Goal: Transaction & Acquisition: Purchase product/service

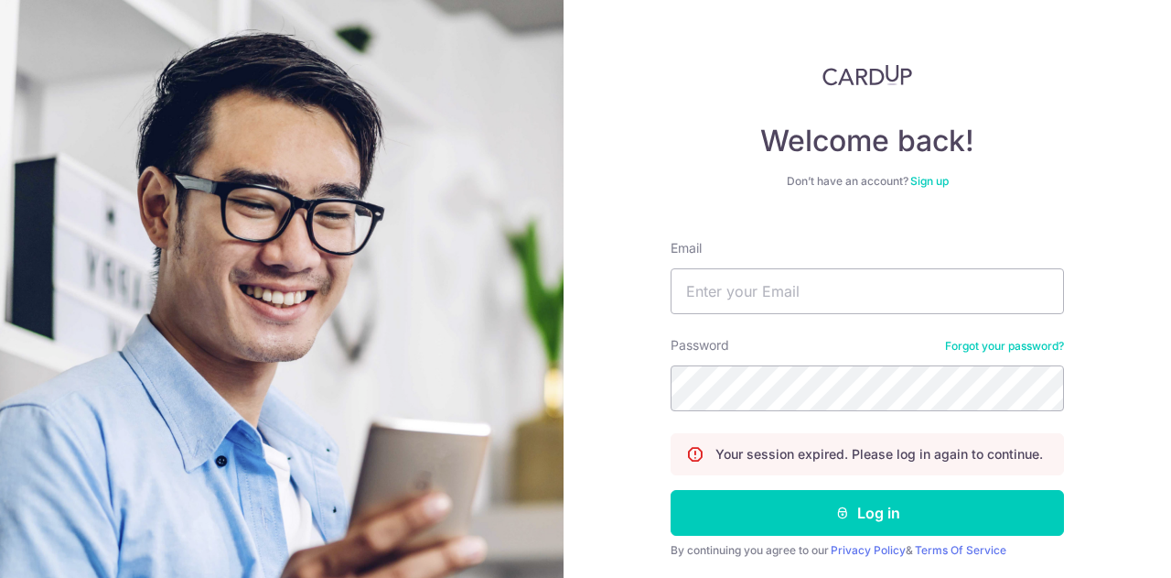
type input "[PERSON_NAME][EMAIL_ADDRESS][DOMAIN_NAME]"
click at [671, 490] on button "Log in" at bounding box center [868, 513] width 394 height 46
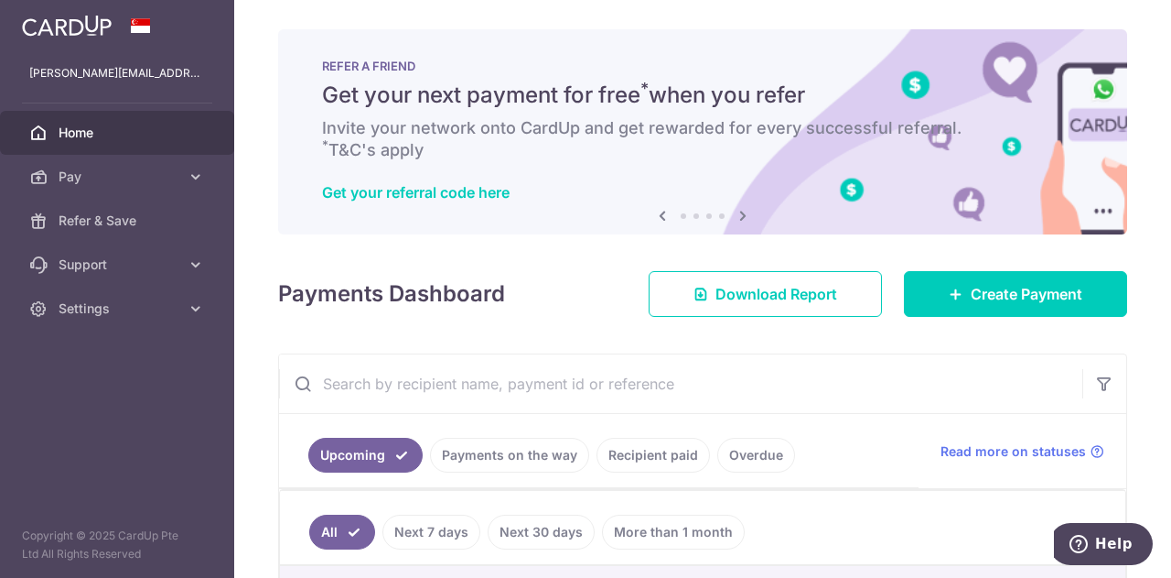
click at [1025, 316] on div "× Pause Schedule Pause all future payments in this series Pause just this one p…" at bounding box center [702, 289] width 937 height 578
click at [1034, 299] on span "Create Payment" at bounding box center [1027, 294] width 112 height 22
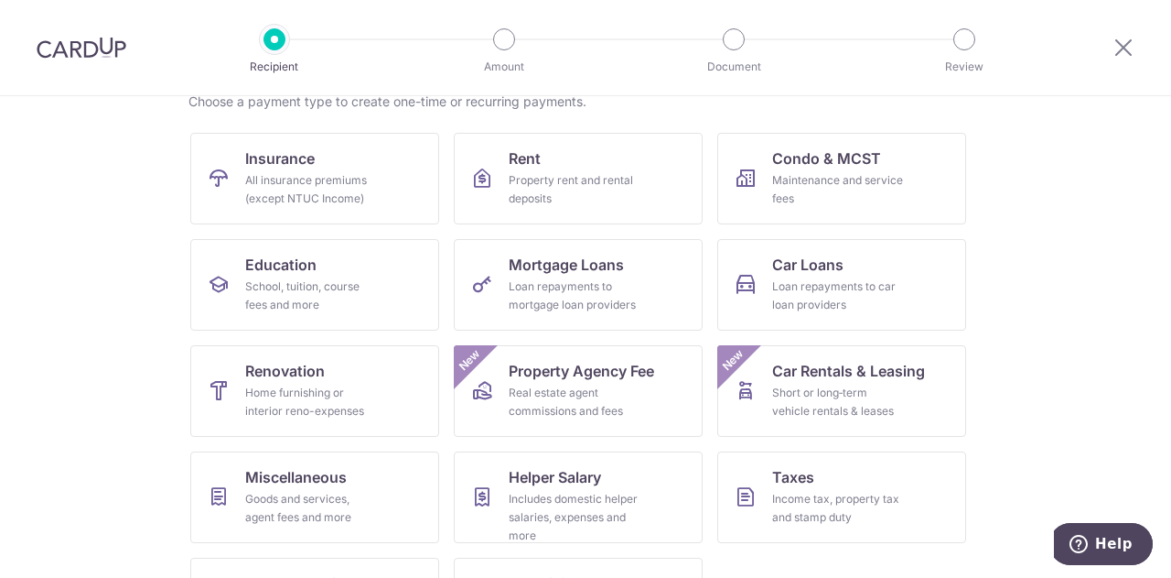
scroll to position [240, 0]
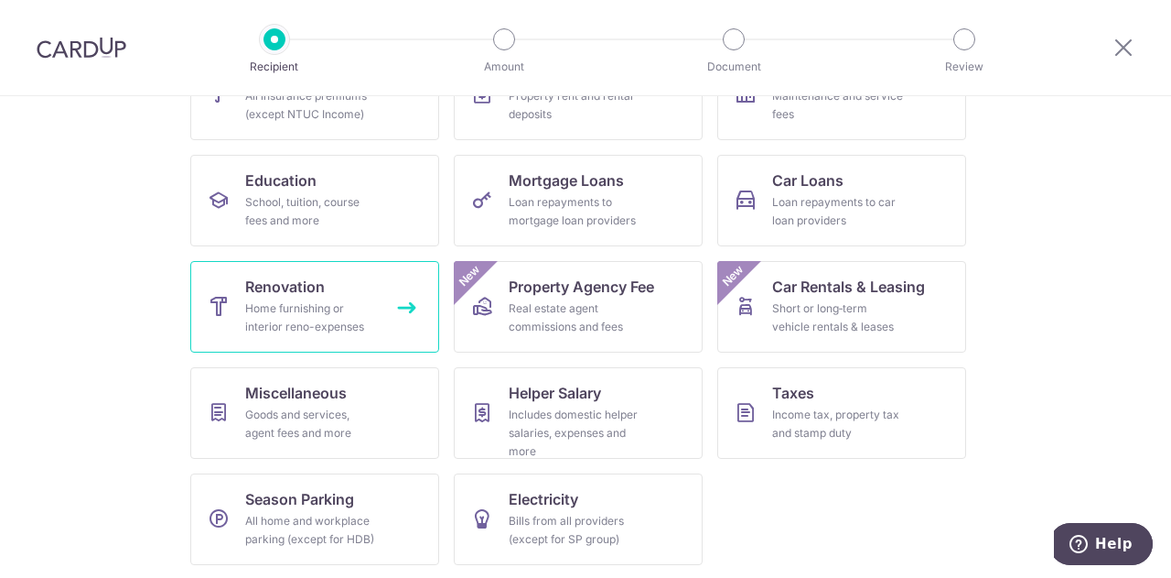
click at [322, 299] on div "Home furnishing or interior reno-expenses" at bounding box center [311, 317] width 132 height 37
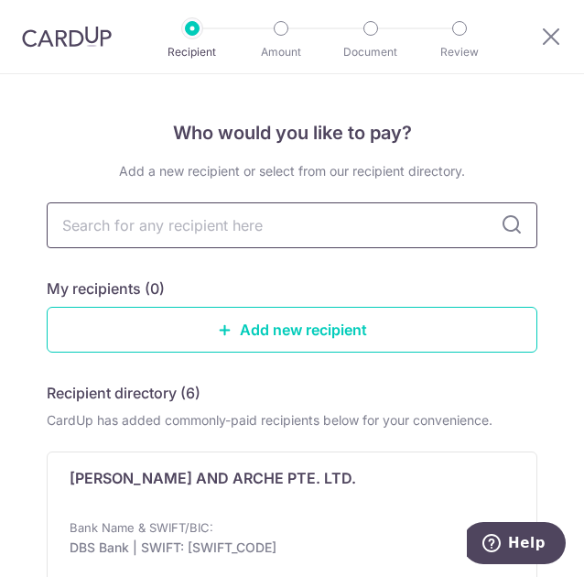
click at [117, 219] on input "text" at bounding box center [292, 225] width 491 height 46
type input "UEN"
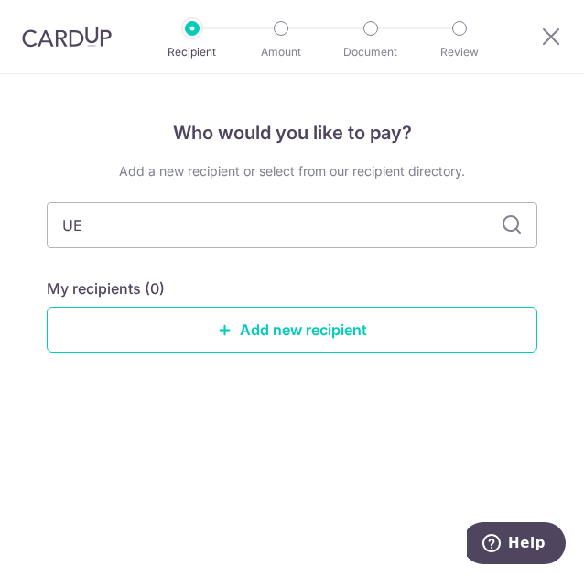
type input "U"
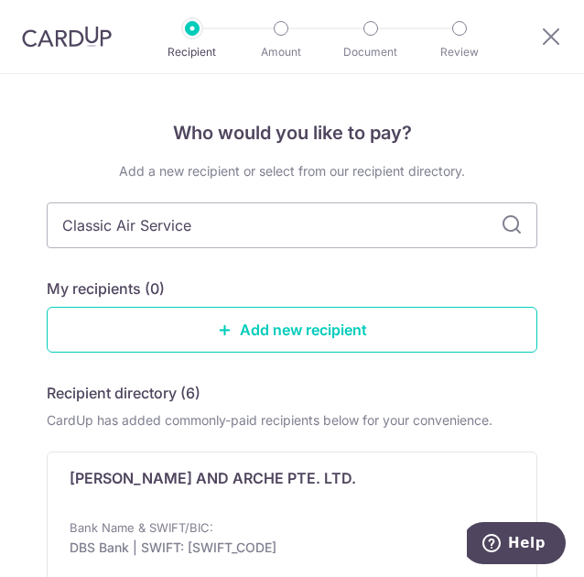
type input "Classic Air Services"
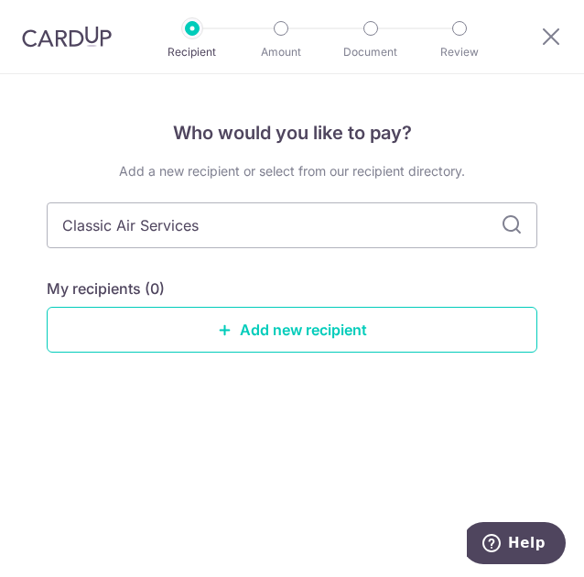
click at [504, 226] on icon at bounding box center [512, 225] width 22 height 22
click at [306, 324] on link "Add new recipient" at bounding box center [292, 330] width 491 height 46
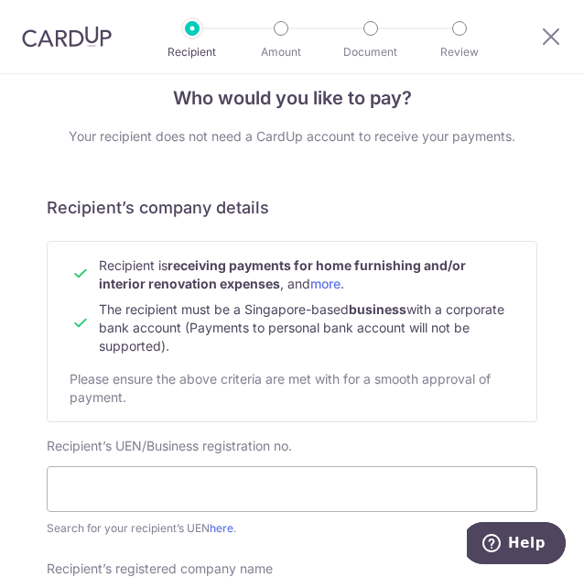
scroll to position [36, 0]
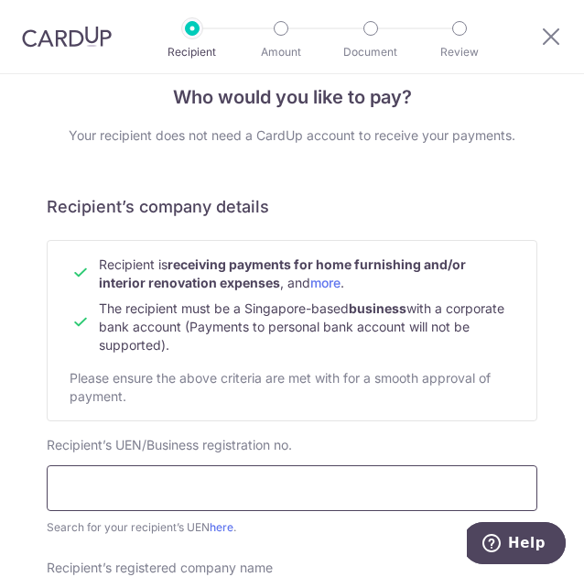
click at [78, 488] on input "text" at bounding box center [292, 488] width 491 height 46
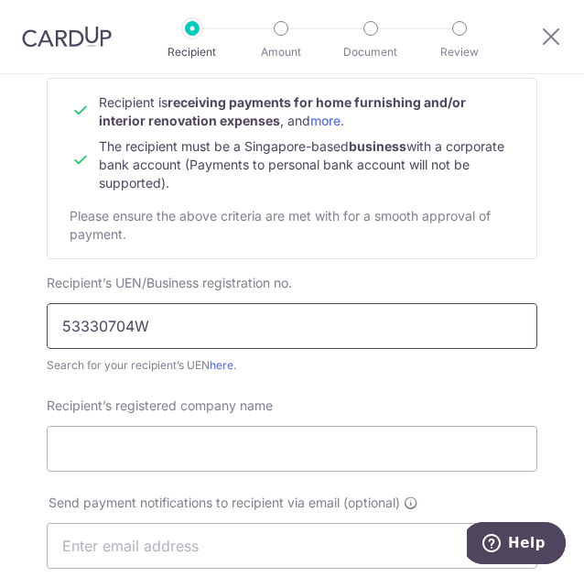
scroll to position [205, 0]
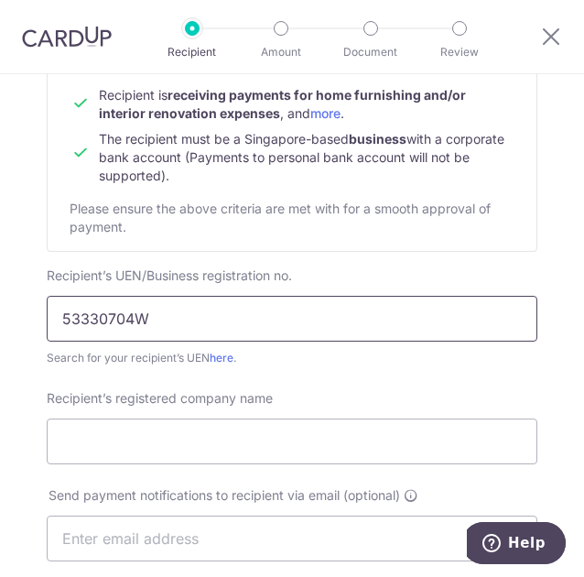
type input "53330704W"
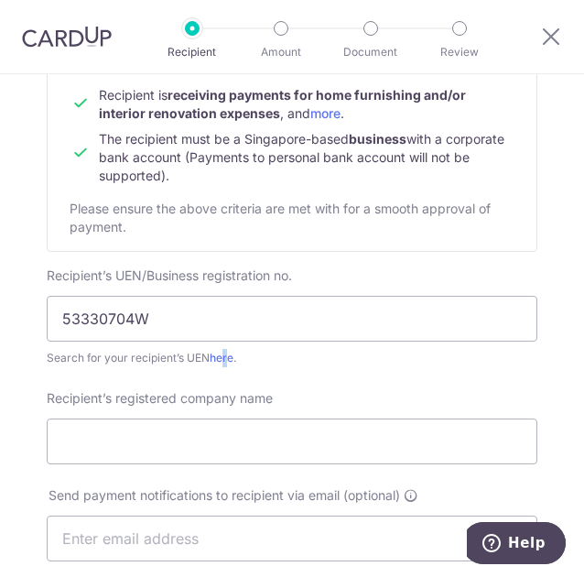
drag, startPoint x: 220, startPoint y: 349, endPoint x: 223, endPoint y: 363, distance: 15.1
click at [223, 363] on div "Search for your recipient’s UEN here ." at bounding box center [292, 358] width 491 height 18
click at [221, 352] on link "here" at bounding box center [222, 358] width 24 height 14
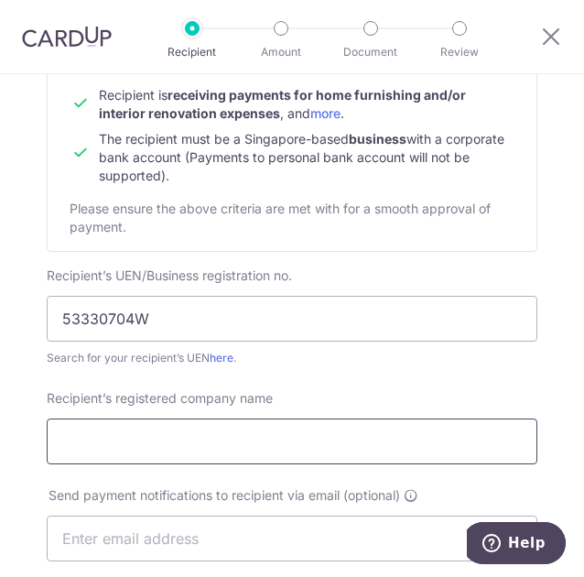
click at [134, 448] on input "Recipient’s registered company name" at bounding box center [292, 441] width 491 height 46
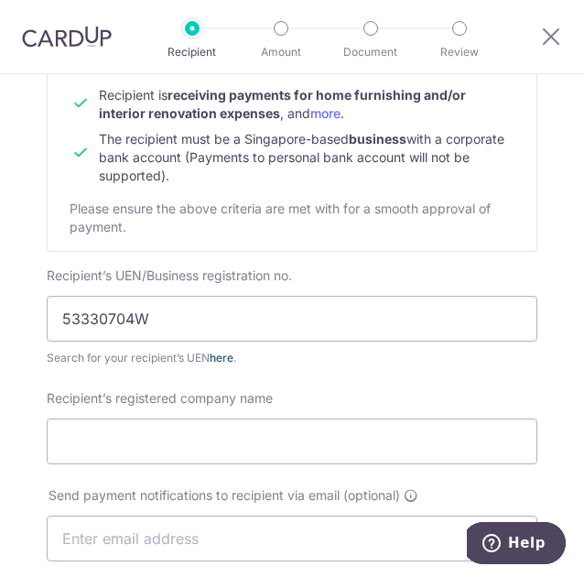
click at [221, 354] on link "here" at bounding box center [222, 358] width 24 height 14
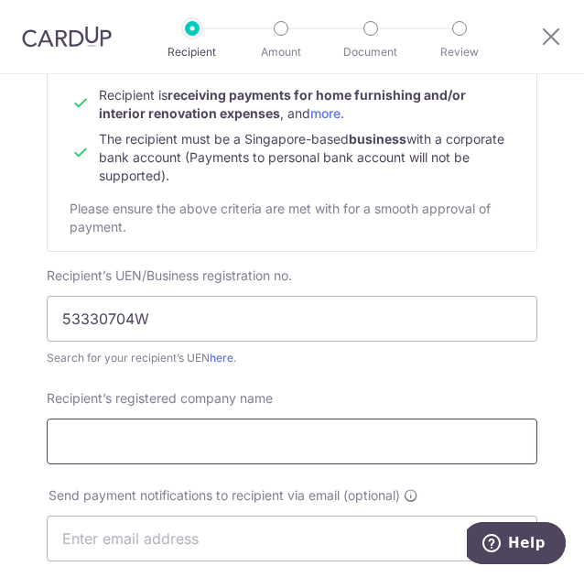
click at [123, 433] on input "Recipient’s registered company name" at bounding box center [292, 441] width 491 height 46
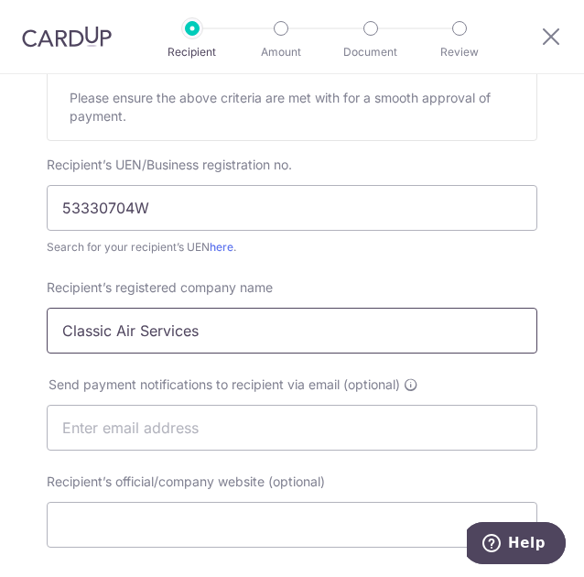
scroll to position [429, 0]
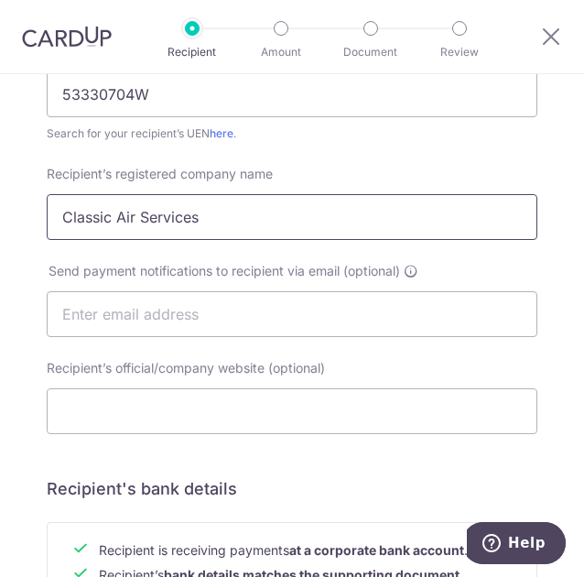
type input "Classic Air Services"
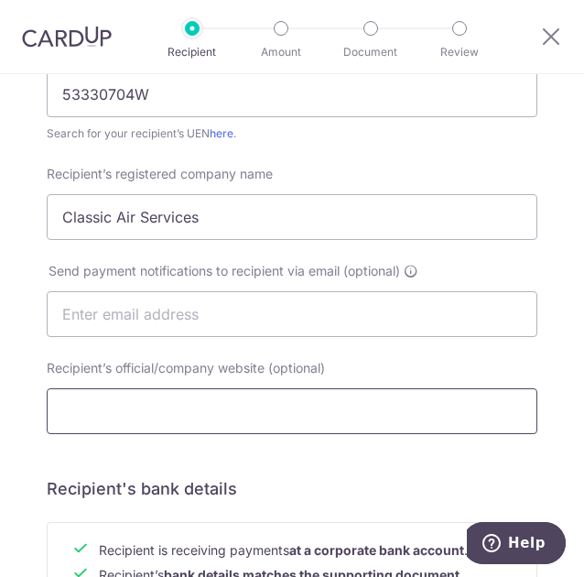
click at [132, 409] on input "Recipient’s official/company website (optional)" at bounding box center [292, 411] width 491 height 46
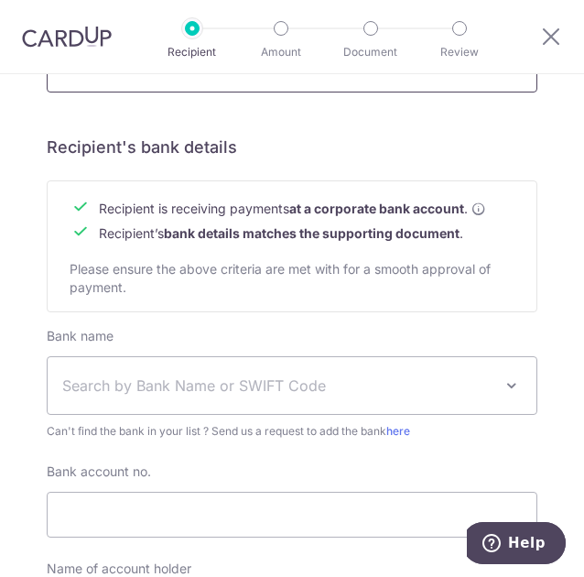
scroll to position [785, 0]
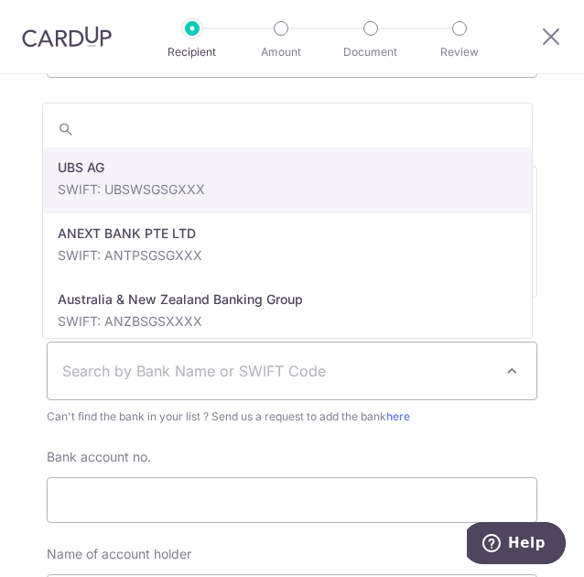
click at [141, 360] on span "Search by Bank Name or SWIFT Code" at bounding box center [277, 371] width 430 height 22
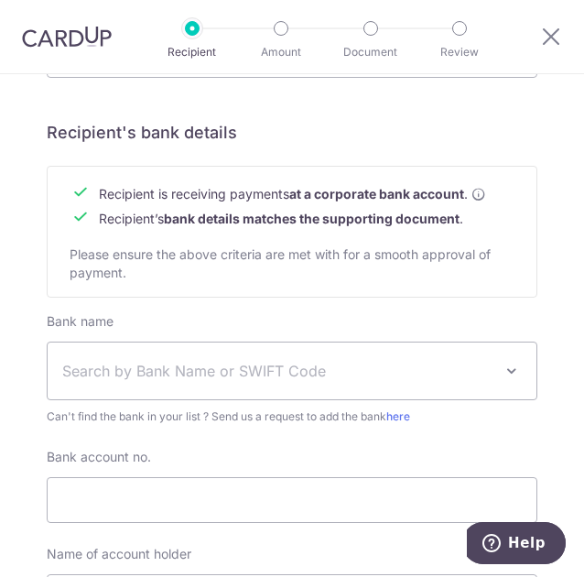
click at [53, 453] on label "Bank account no." at bounding box center [99, 457] width 104 height 18
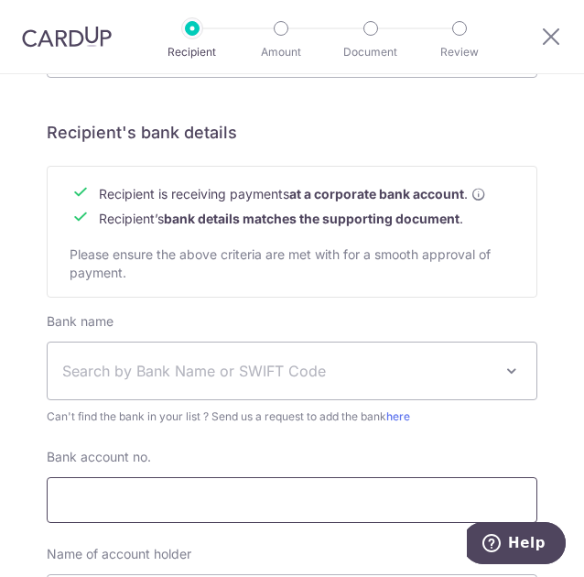
click at [53, 477] on input "Bank account no." at bounding box center [292, 500] width 491 height 46
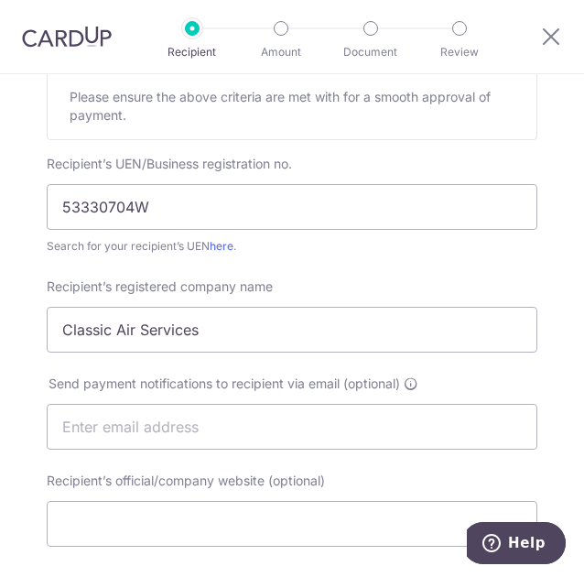
scroll to position [315, 0]
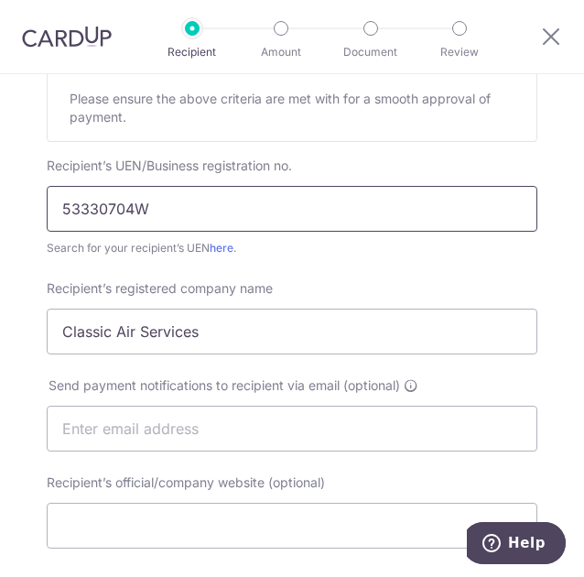
drag, startPoint x: 154, startPoint y: 215, endPoint x: 13, endPoint y: 212, distance: 141.0
click at [13, 212] on div "Who would you like to pay? Your recipient does not need a CardUp account to rec…" at bounding box center [292, 497] width 584 height 1477
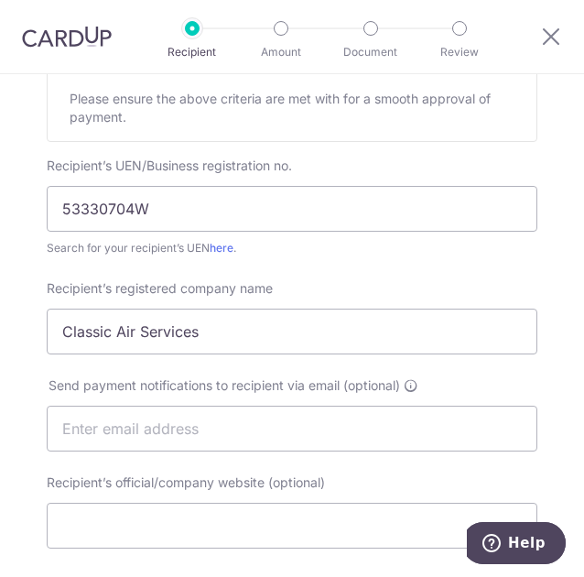
click at [492, 157] on div "Recipient’s UEN/Business registration no. 53330704W Search for your recipient’s…" at bounding box center [292, 207] width 491 height 101
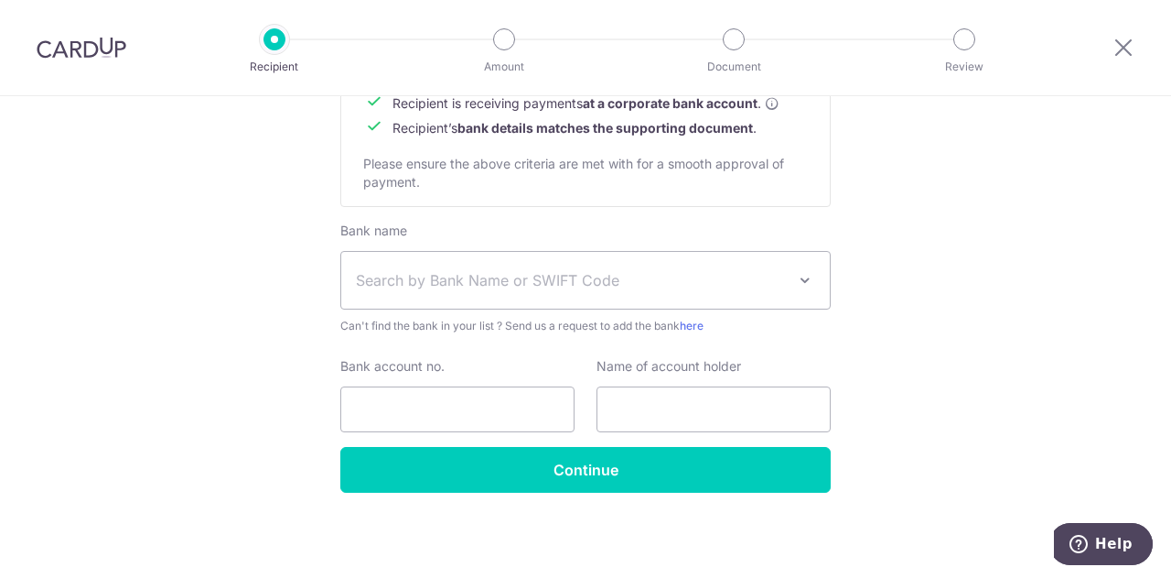
scroll to position [0, 0]
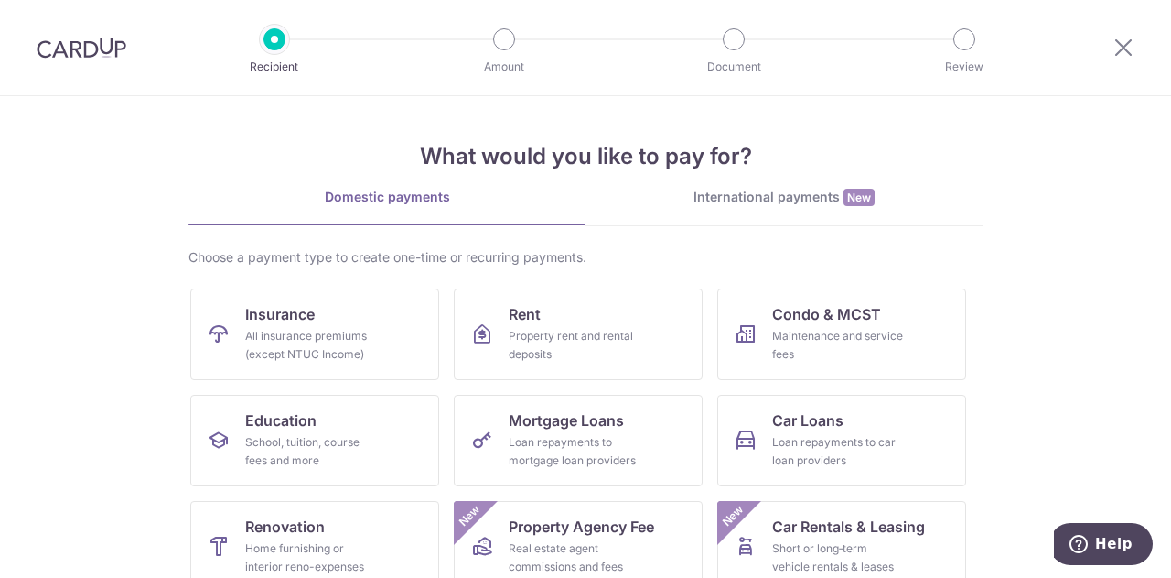
scroll to position [240, 0]
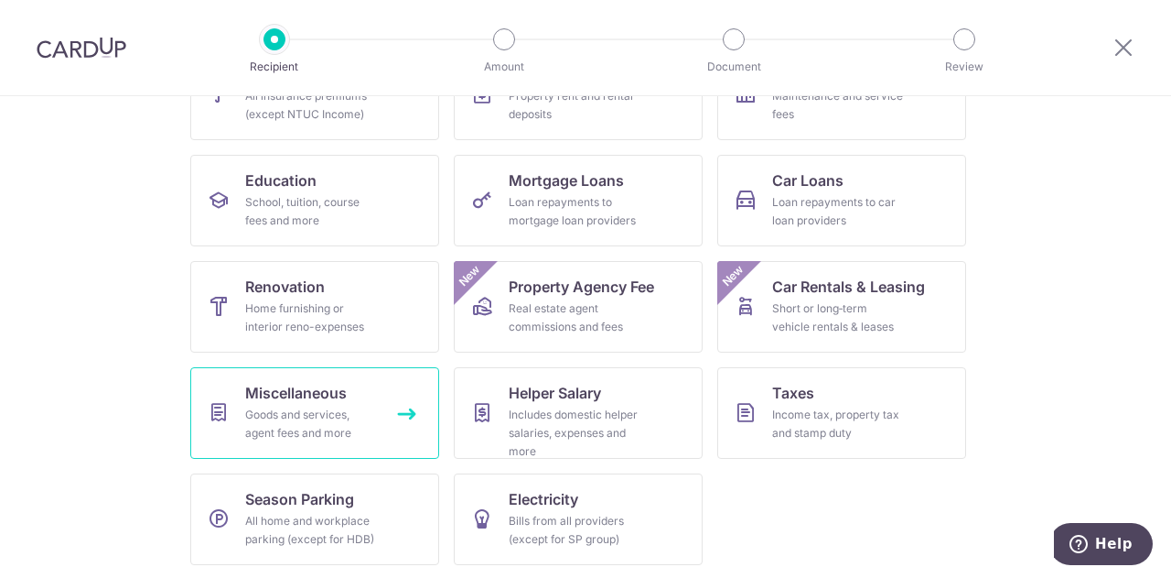
click at [294, 392] on span "Miscellaneous" at bounding box center [296, 393] width 102 height 22
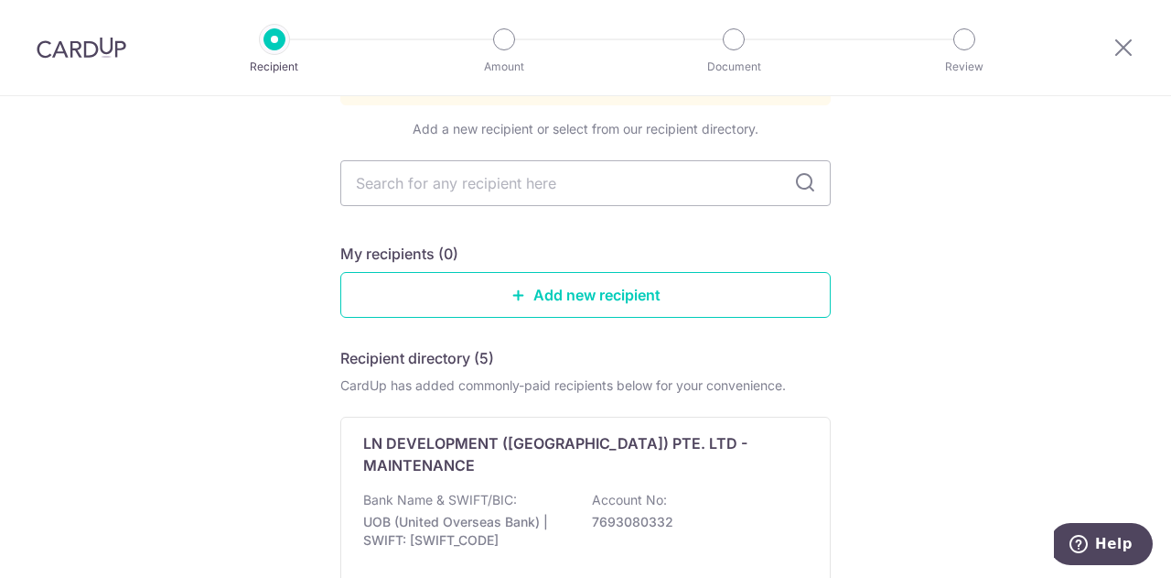
scroll to position [176, 0]
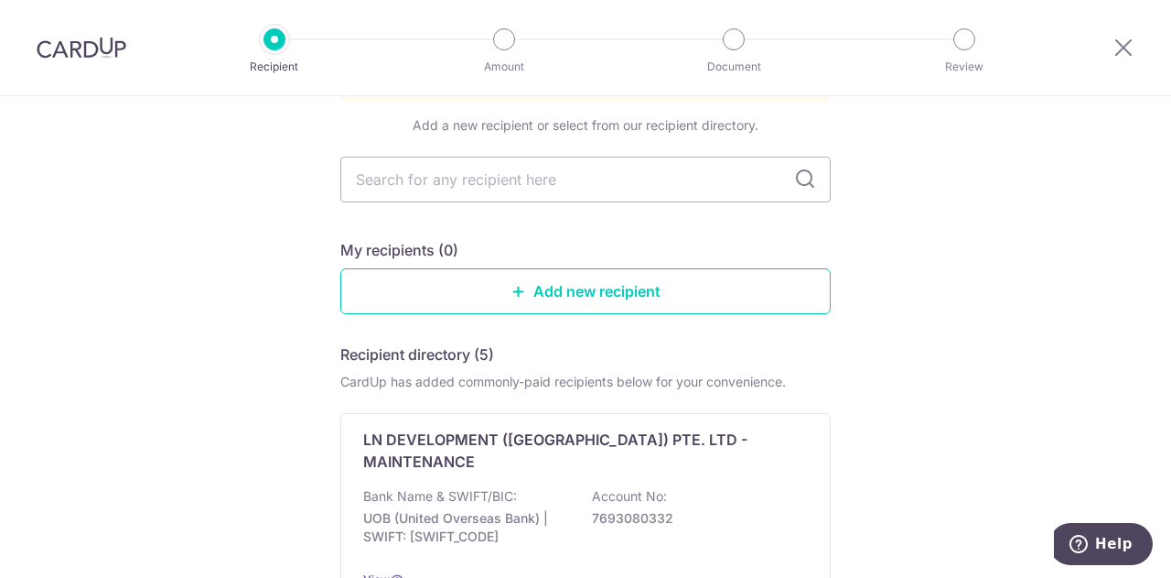
click at [592, 157] on input "text" at bounding box center [585, 180] width 491 height 46
type input "Classic Air Services"
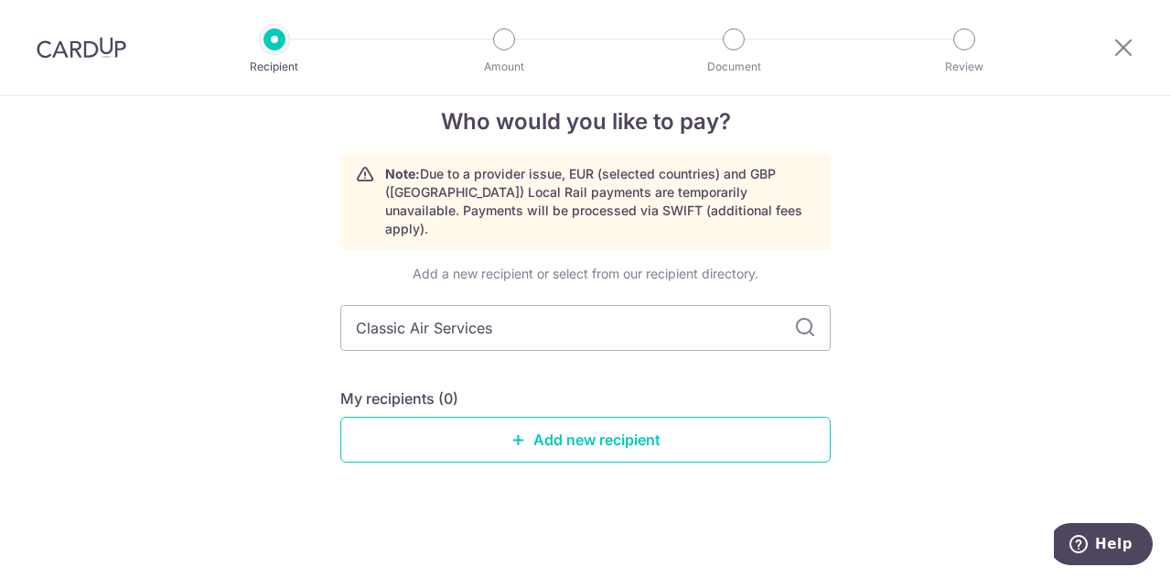
scroll to position [7, 0]
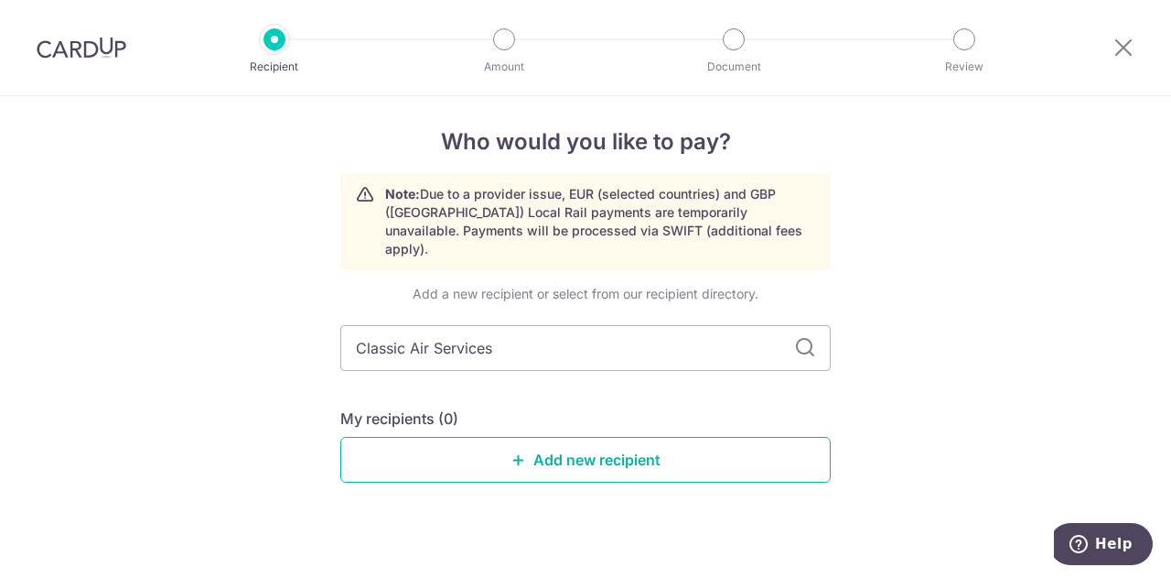
click at [567, 437] on link "Add new recipient" at bounding box center [585, 460] width 491 height 46
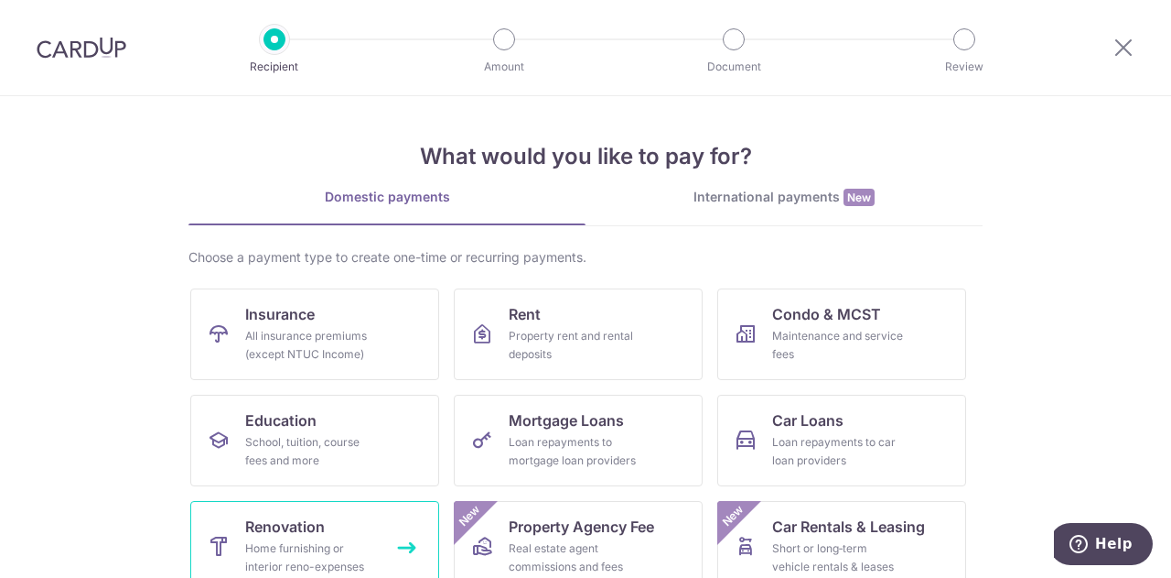
click at [265, 521] on span "Renovation" at bounding box center [285, 526] width 80 height 22
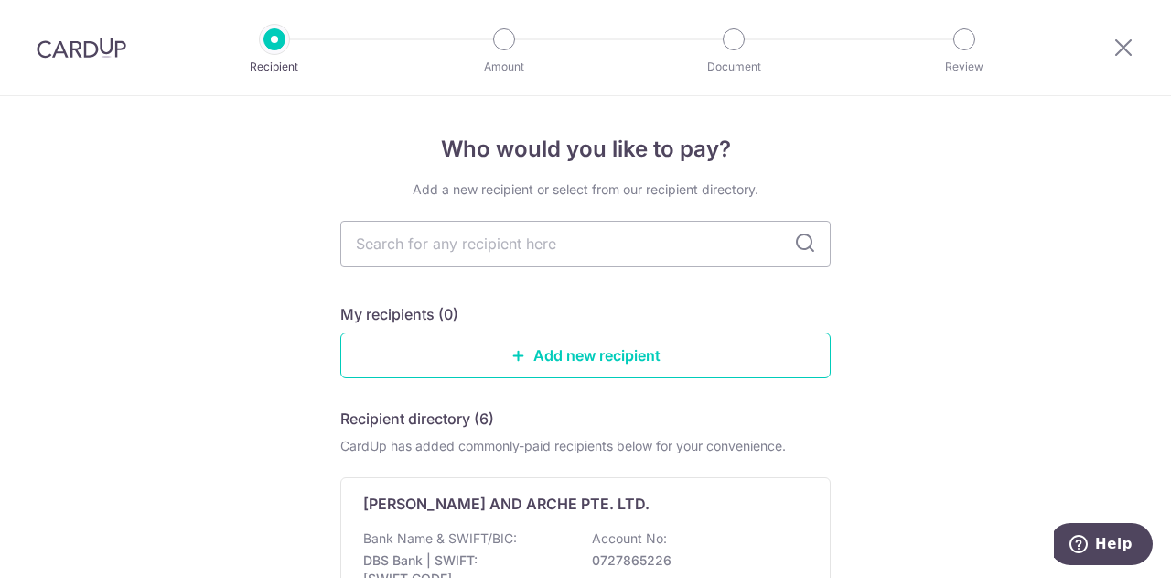
click at [433, 248] on input "text" at bounding box center [585, 244] width 491 height 46
type input "Classic Air Services"
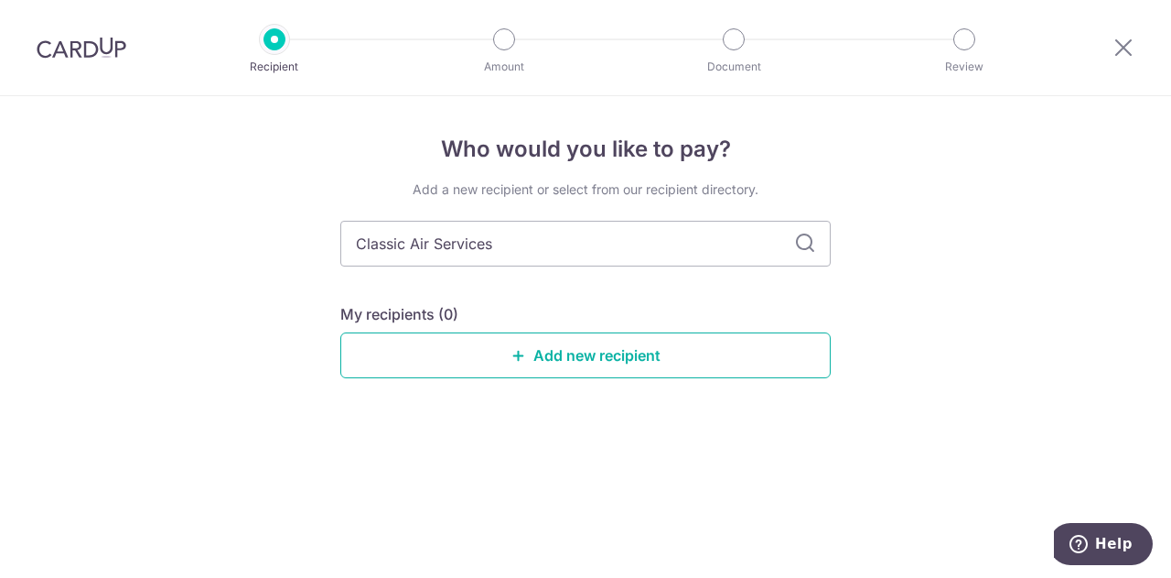
click at [575, 347] on link "Add new recipient" at bounding box center [585, 355] width 491 height 46
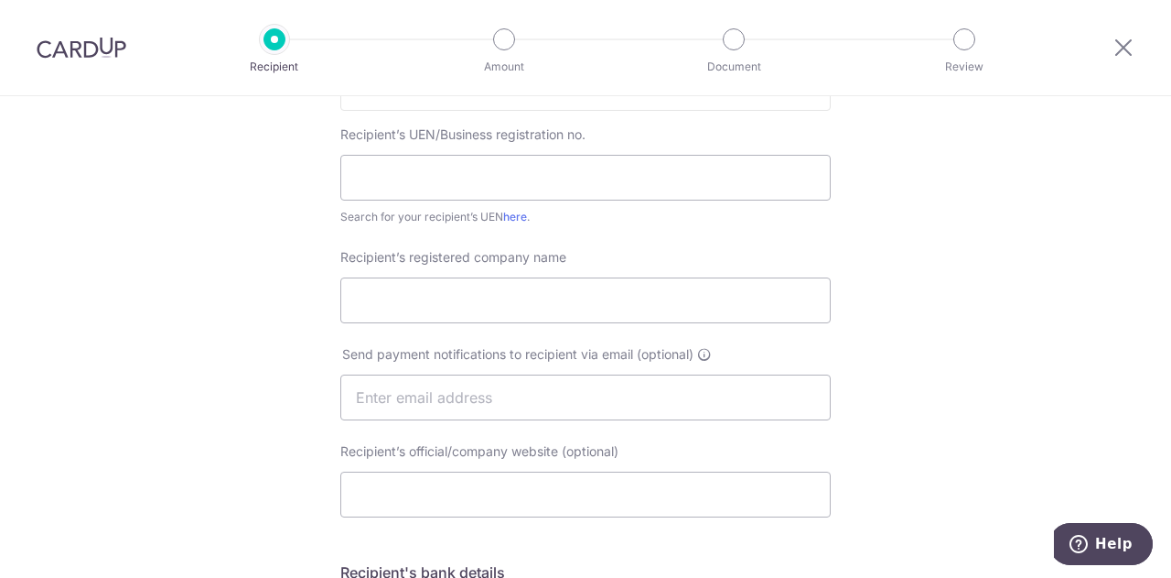
scroll to position [365, 0]
click at [419, 169] on input "text" at bounding box center [585, 177] width 491 height 46
type input "53330704W"
click at [426, 292] on input "Recipient’s registered company name" at bounding box center [585, 299] width 491 height 46
type input "Classic Air Services"
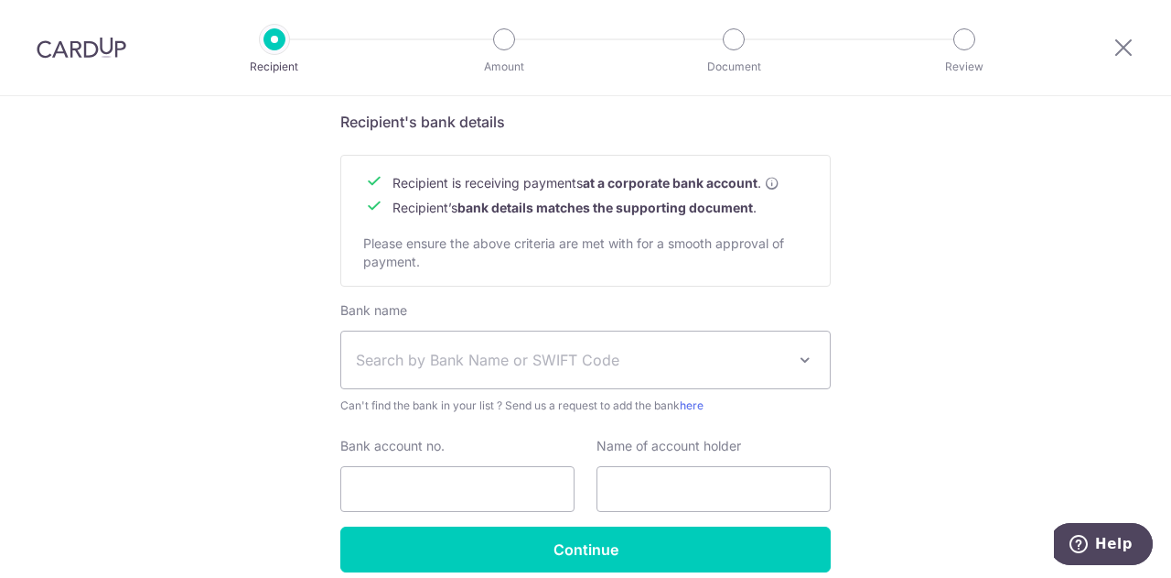
scroll to position [815, 0]
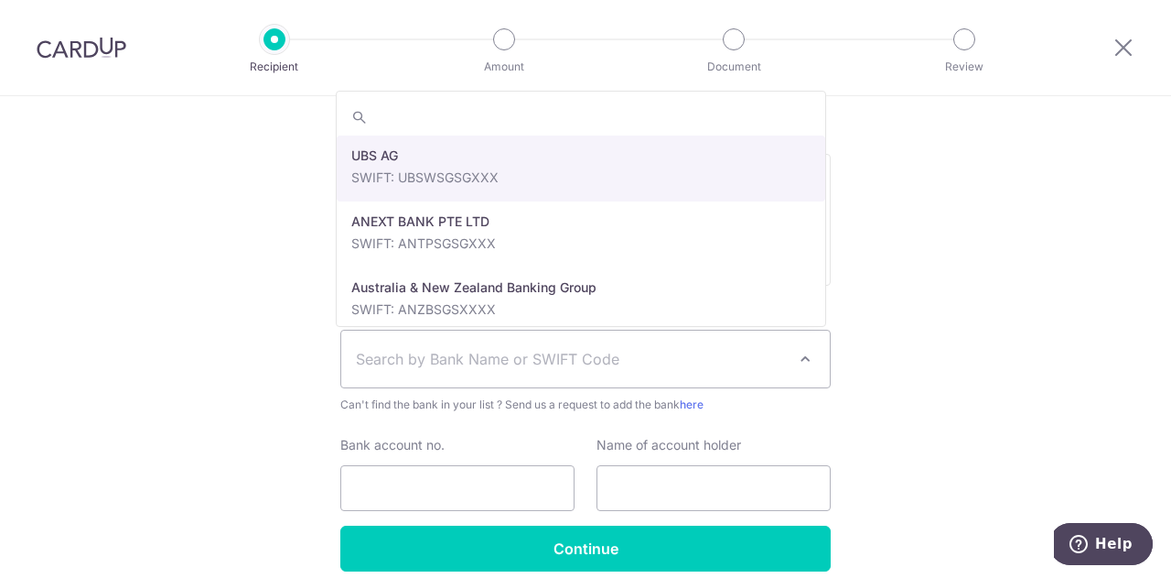
click at [468, 358] on span "Search by Bank Name or SWIFT Code" at bounding box center [571, 359] width 430 height 22
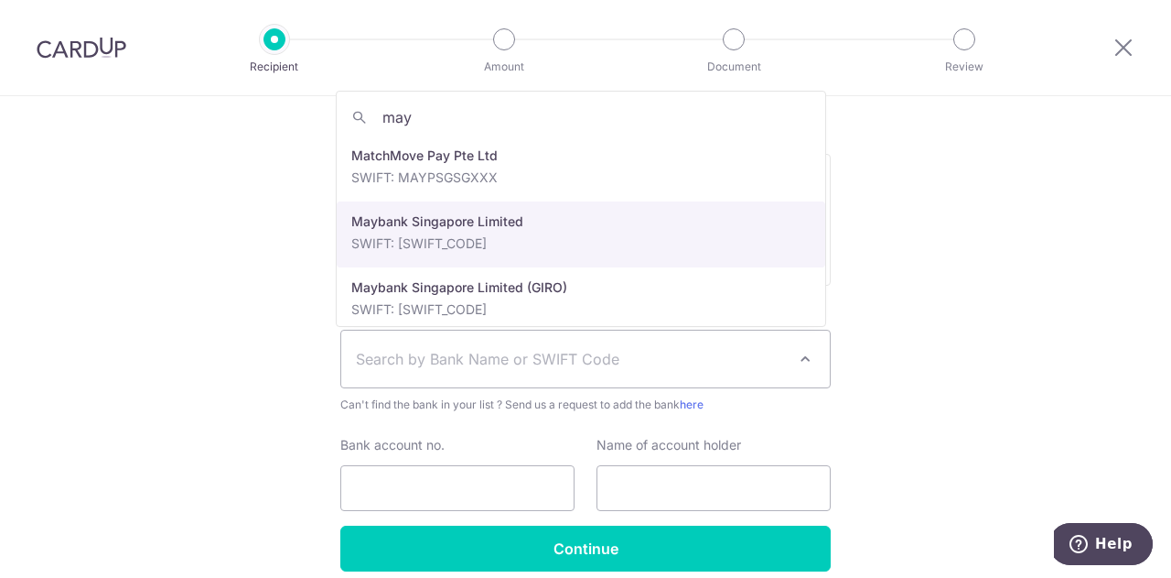
type input "may"
select select "10"
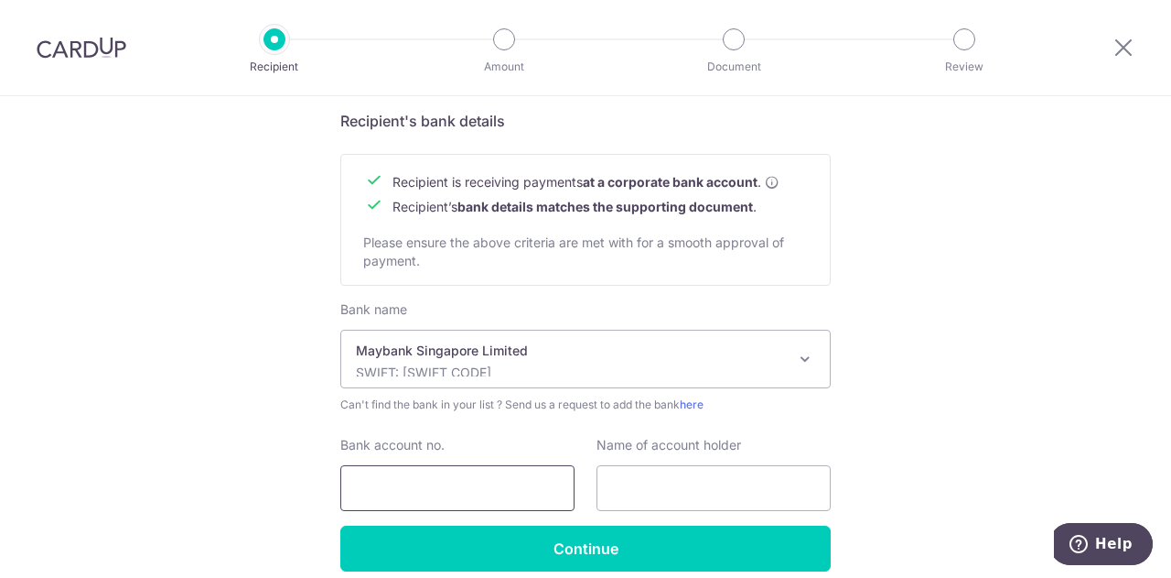
click at [381, 476] on input "Bank account no." at bounding box center [457, 488] width 234 height 46
type input "04041072940"
click at [629, 486] on input "text" at bounding box center [714, 488] width 234 height 46
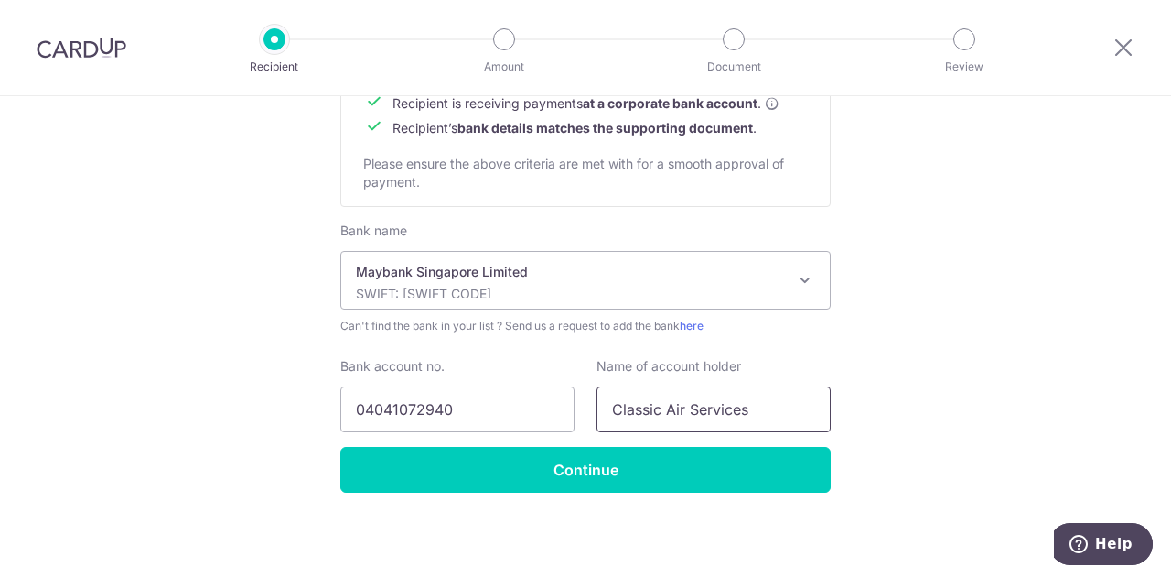
type input "Classic Air Services"
click at [637, 466] on input "Continue" at bounding box center [585, 470] width 491 height 46
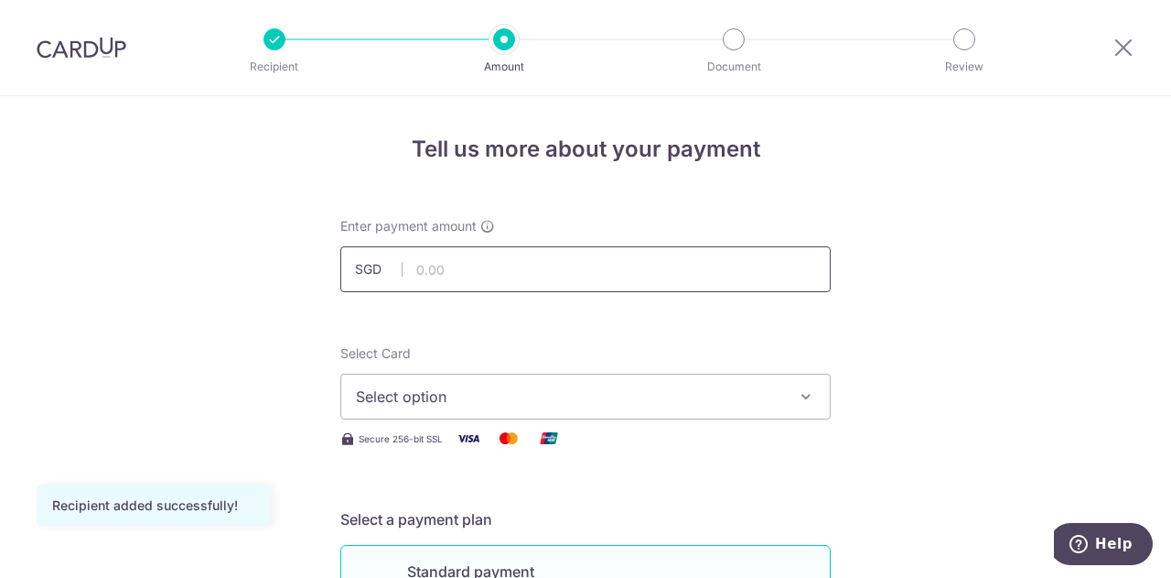
click at [450, 270] on input "text" at bounding box center [585, 269] width 491 height 46
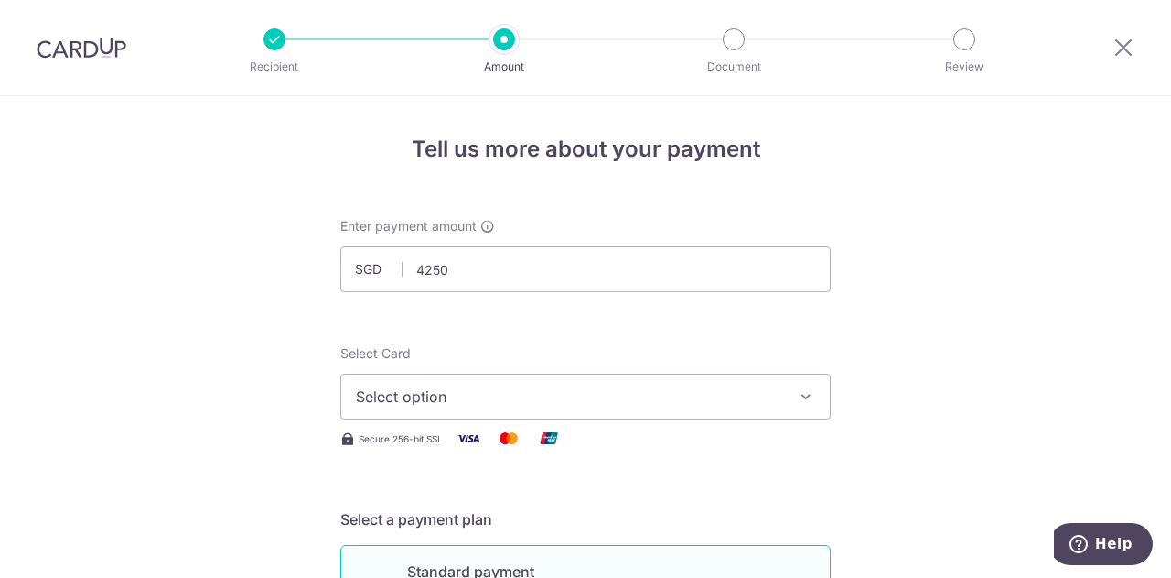
type input "4,250.00"
click at [437, 398] on span "Select option" at bounding box center [569, 396] width 426 height 22
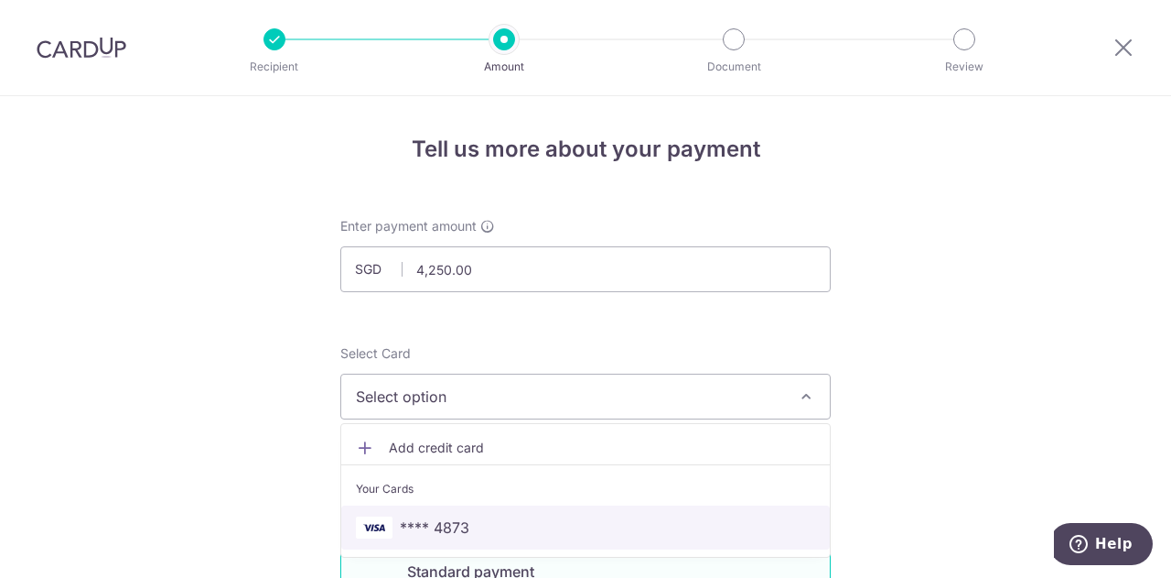
click at [442, 521] on span "**** 4873" at bounding box center [435, 527] width 70 height 22
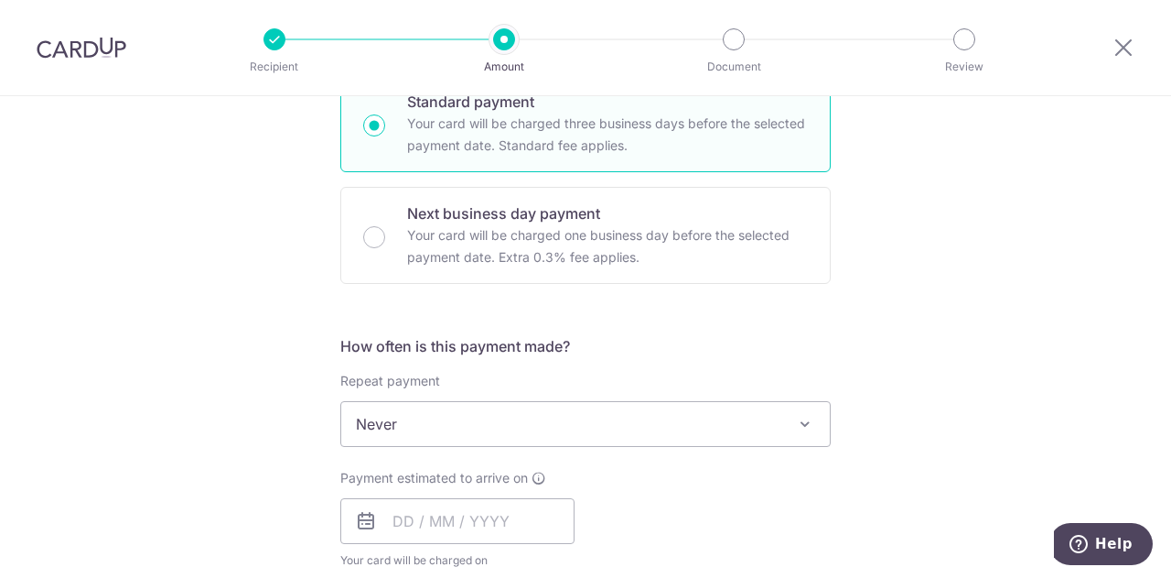
scroll to position [507, 0]
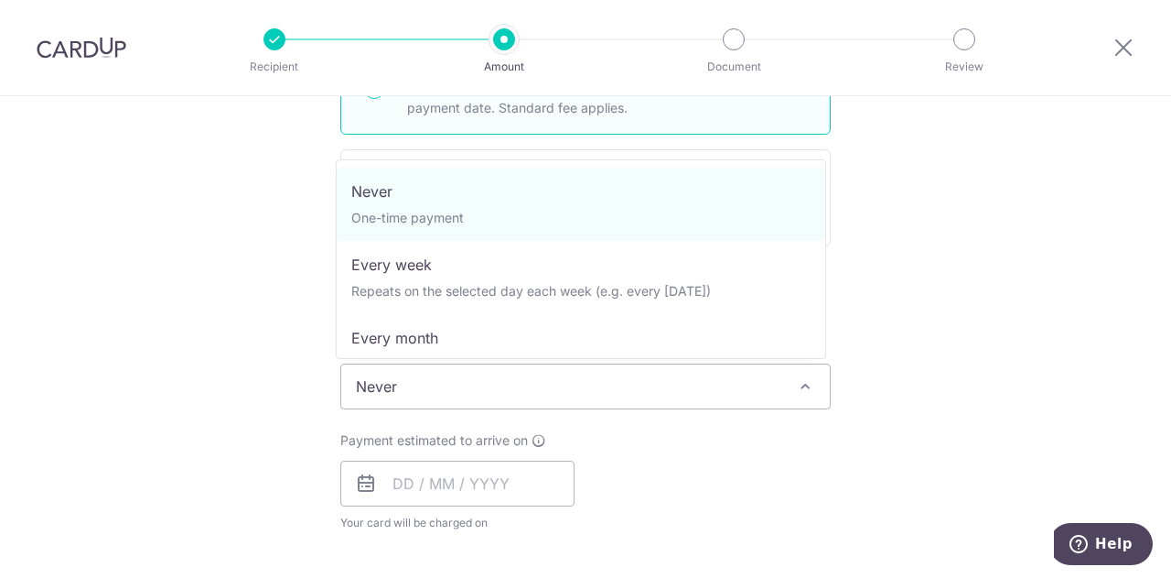
click at [430, 393] on span "Never" at bounding box center [585, 386] width 489 height 44
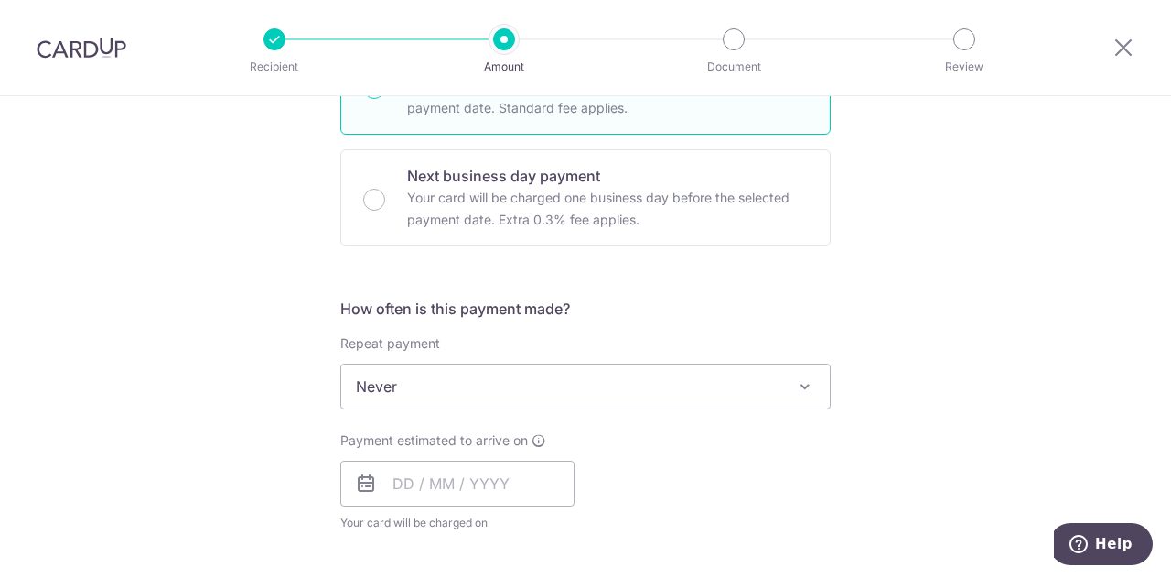
click at [243, 347] on div "Tell us more about your payment Enter payment amount SGD 4,250.00 4250.00 Recip…" at bounding box center [585, 478] width 1171 height 1778
click at [392, 486] on input "text" at bounding box center [457, 483] width 234 height 46
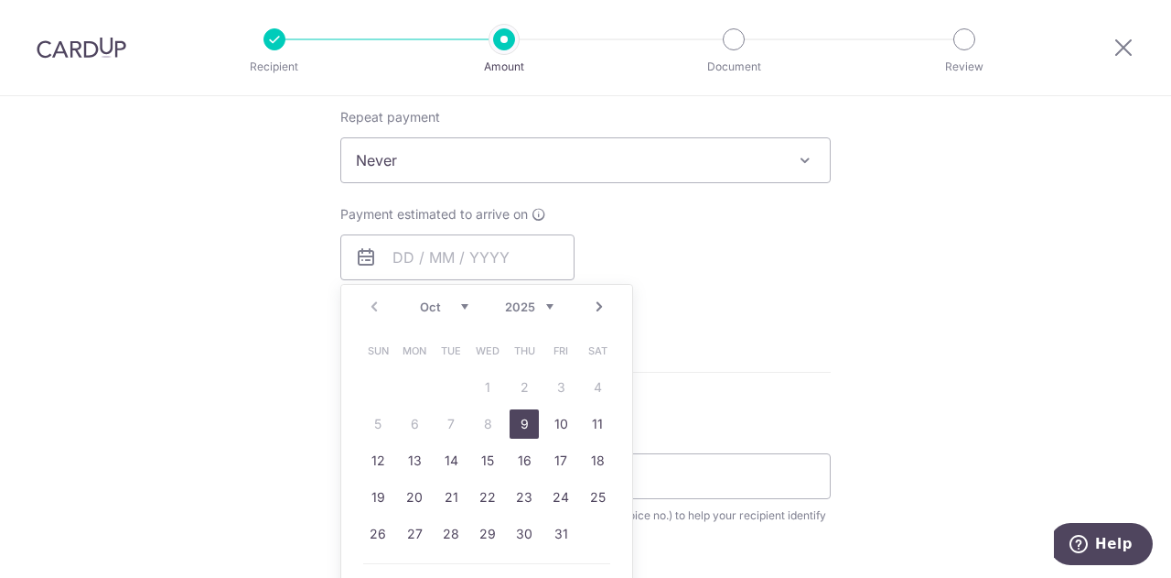
click at [514, 420] on link "9" at bounding box center [524, 423] width 29 height 29
type input "[DATE]"
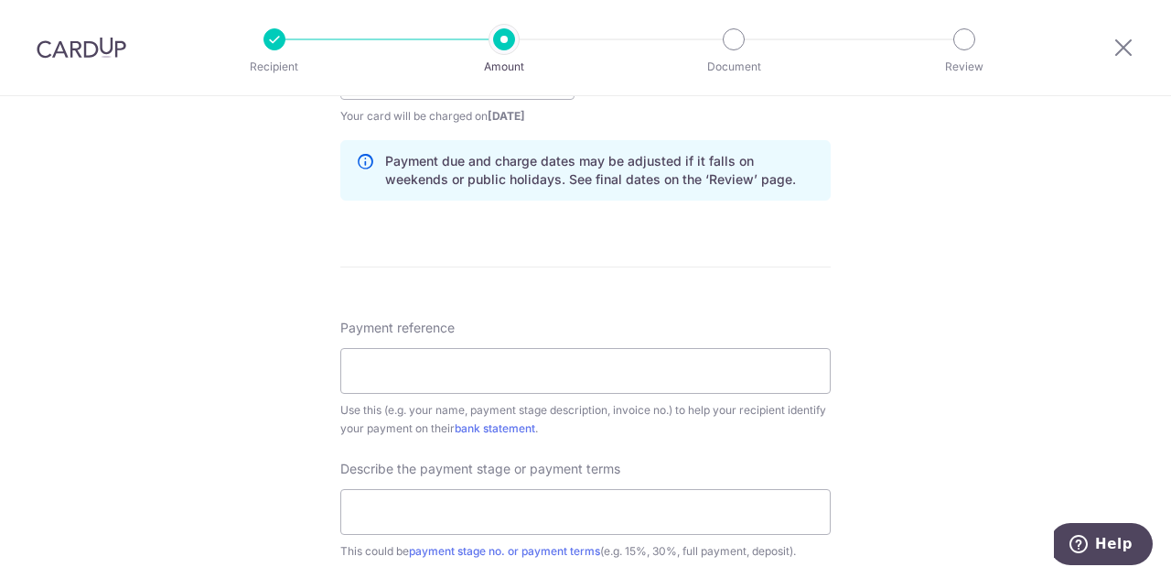
scroll to position [915, 0]
click at [469, 368] on input "Payment reference" at bounding box center [585, 369] width 491 height 46
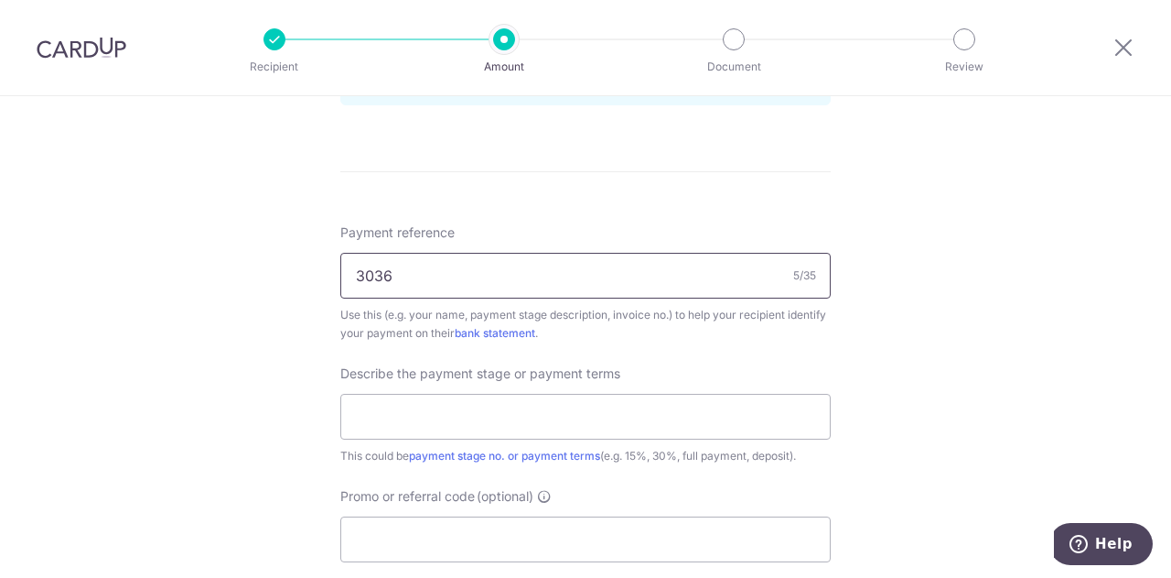
scroll to position [1010, 0]
type input "3036"
click at [392, 426] on input "text" at bounding box center [585, 416] width 491 height 46
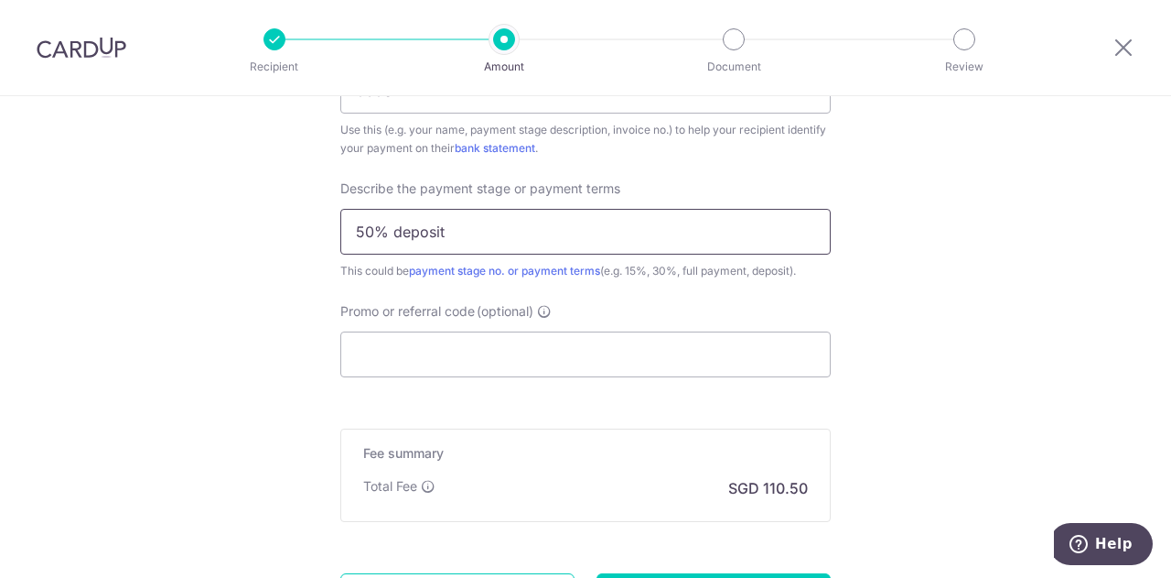
scroll to position [1191, 0]
type input "50% deposit"
click at [359, 340] on input "Promo or referral code (optional)" at bounding box center [585, 357] width 491 height 46
paste input "OCBC155"
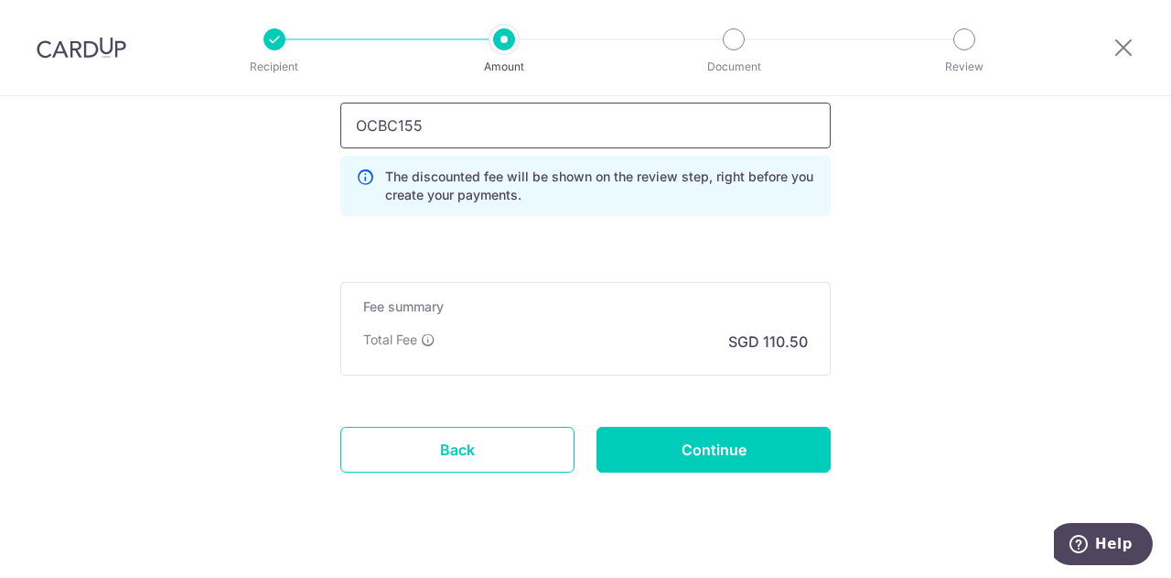
scroll to position [1423, 0]
type input "OCBC155"
click at [670, 441] on input "Continue" at bounding box center [714, 449] width 234 height 46
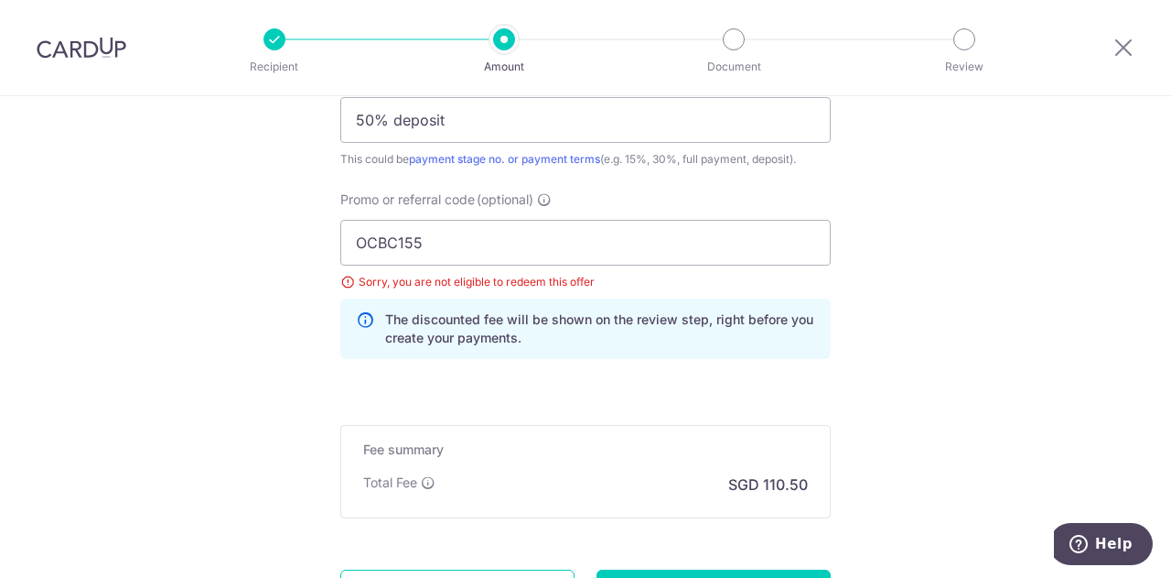
scroll to position [1304, 0]
drag, startPoint x: 434, startPoint y: 244, endPoint x: 258, endPoint y: 232, distance: 176.2
paste input "9"
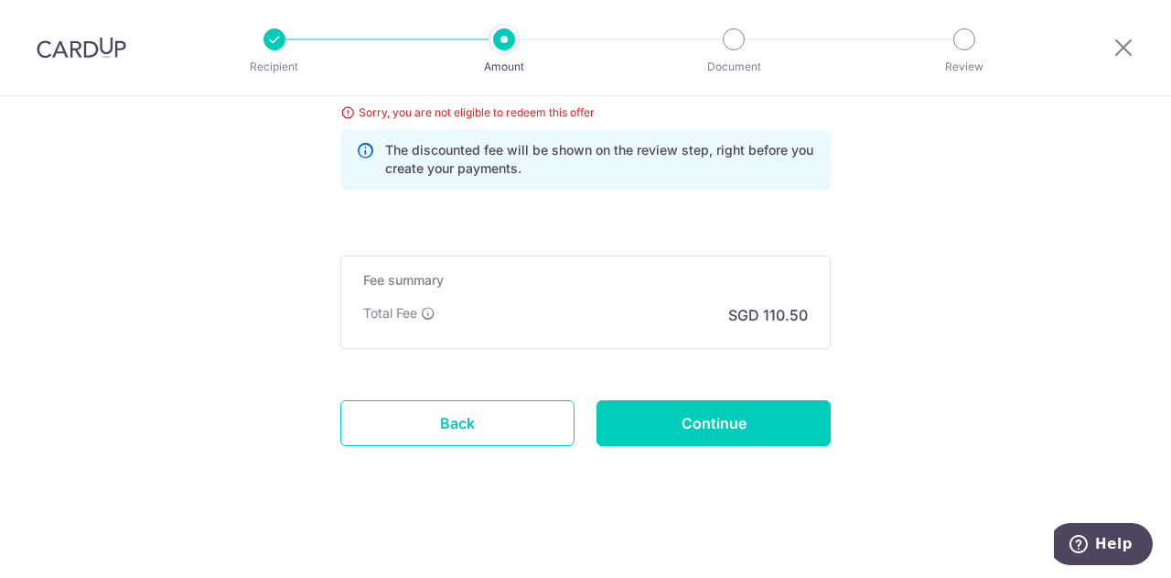
type input "OCBC195"
click at [696, 419] on input "Continue" at bounding box center [714, 423] width 234 height 46
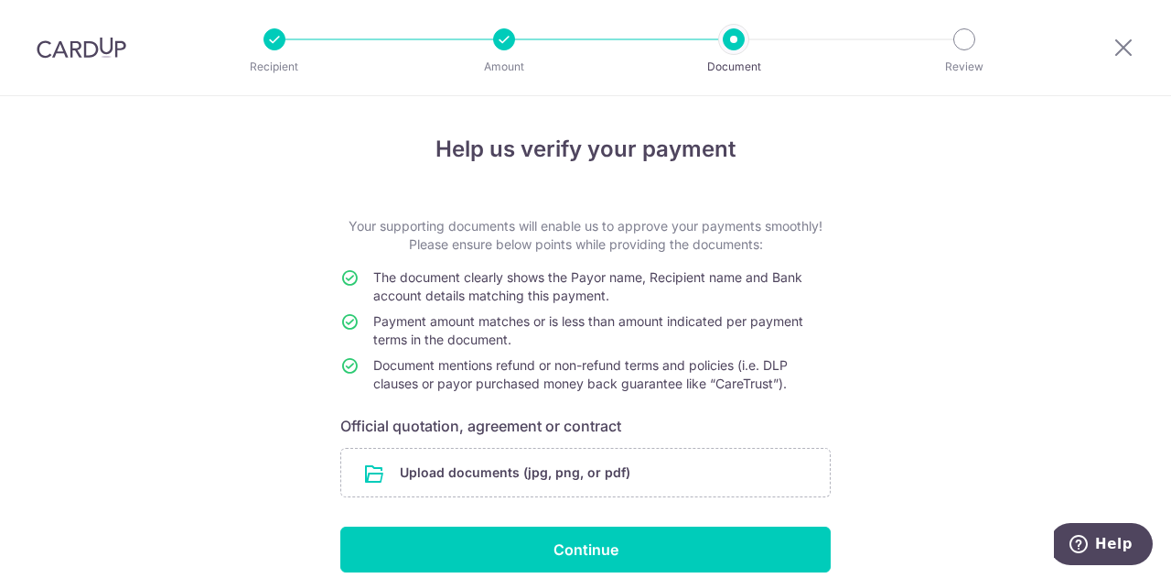
click at [511, 466] on input "file" at bounding box center [585, 472] width 489 height 48
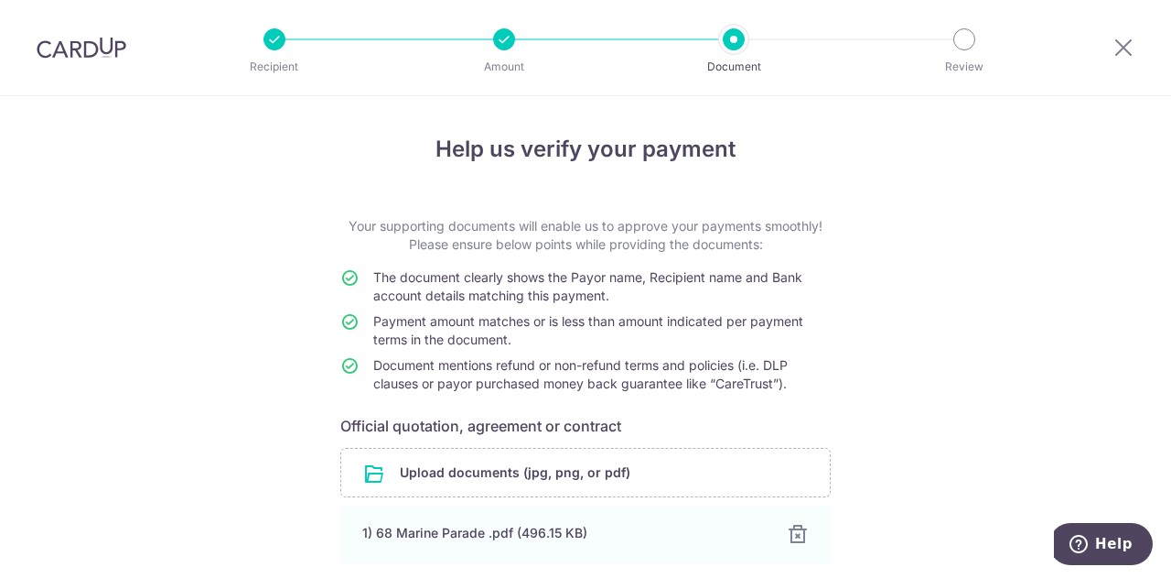
scroll to position [154, 0]
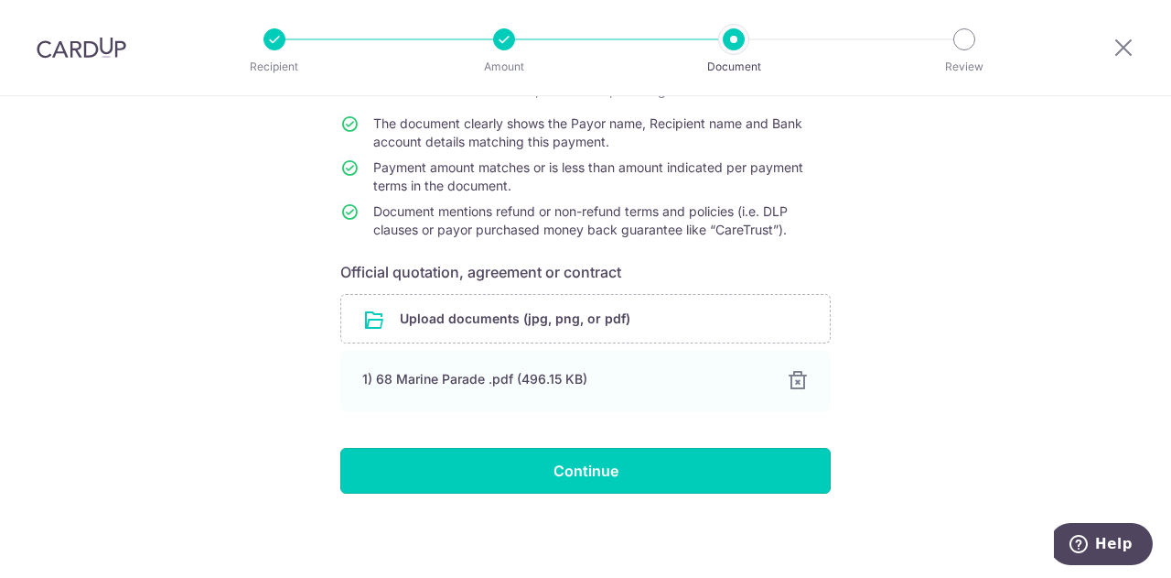
click at [527, 480] on input "Continue" at bounding box center [585, 471] width 491 height 46
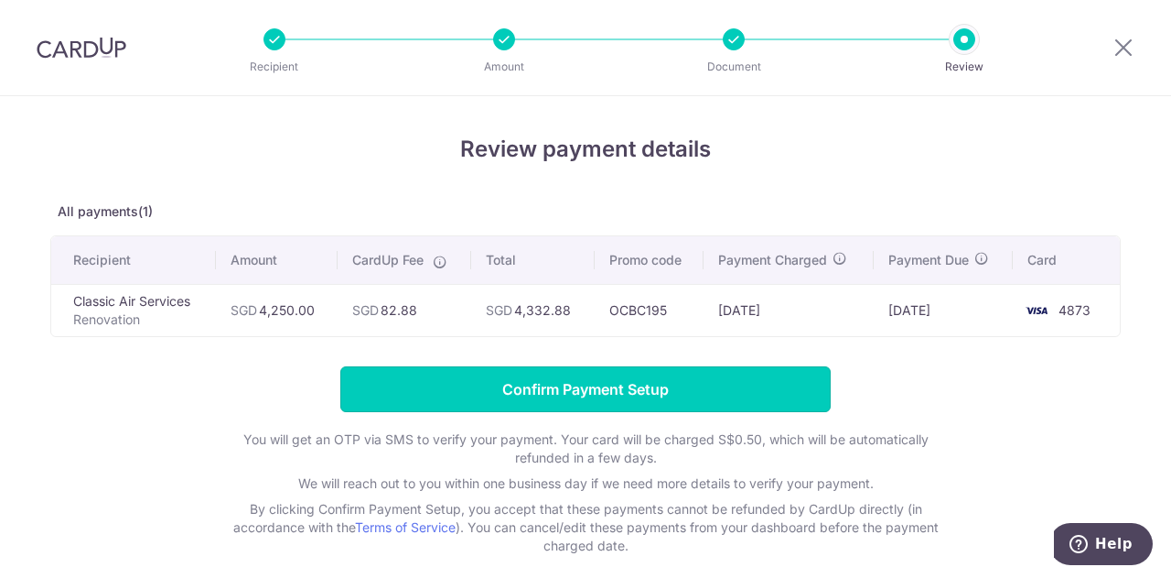
click at [673, 383] on input "Confirm Payment Setup" at bounding box center [585, 389] width 491 height 46
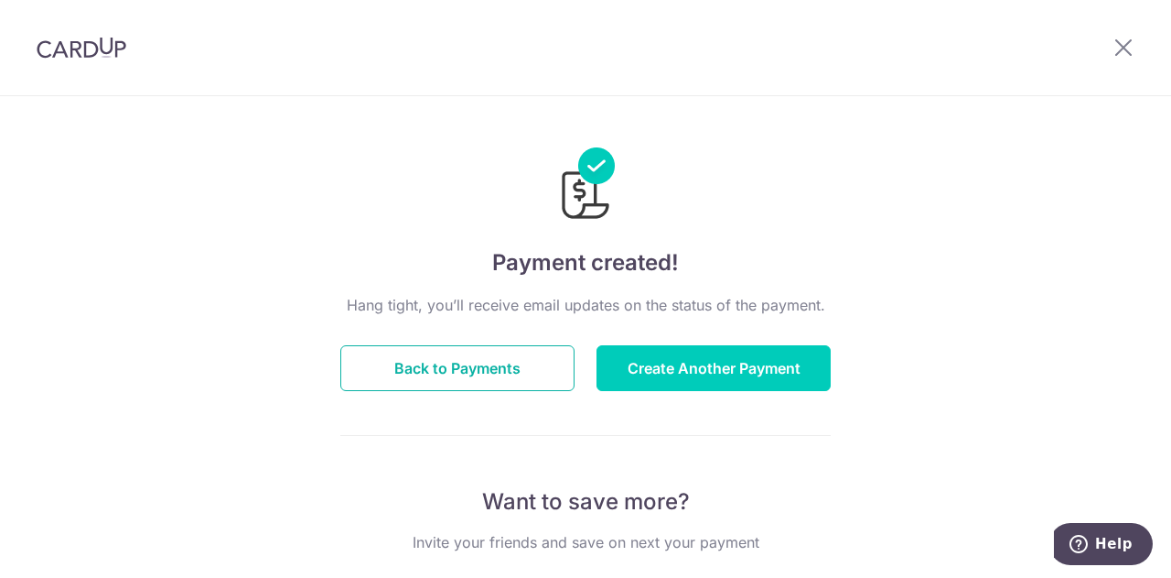
click at [428, 364] on button "Back to Payments" at bounding box center [457, 368] width 234 height 46
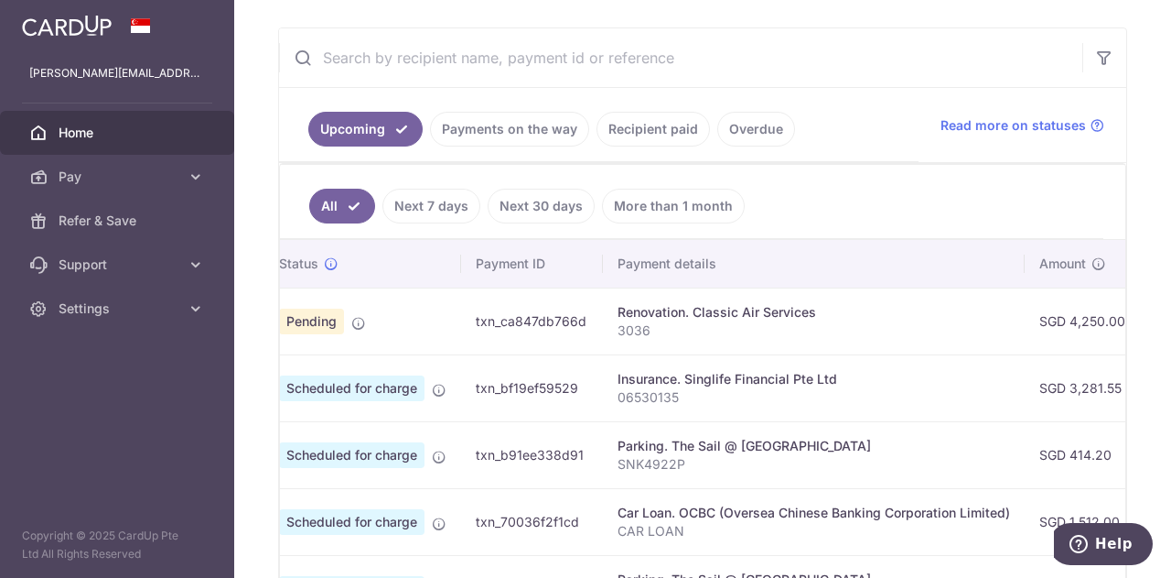
scroll to position [0, 53]
click at [531, 125] on link "Payments on the way" at bounding box center [509, 129] width 159 height 35
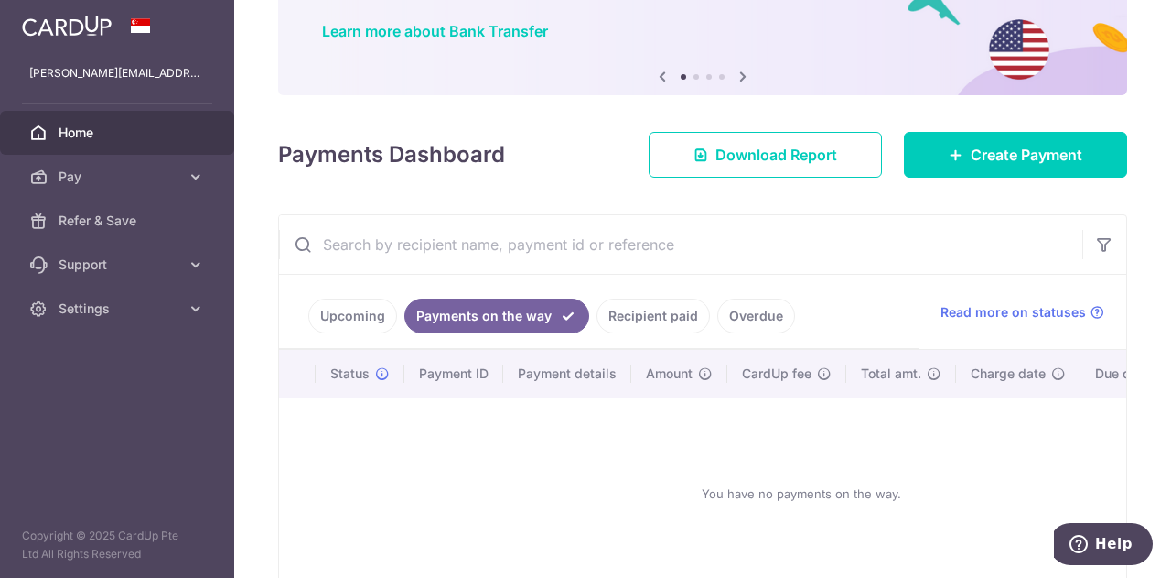
scroll to position [243, 0]
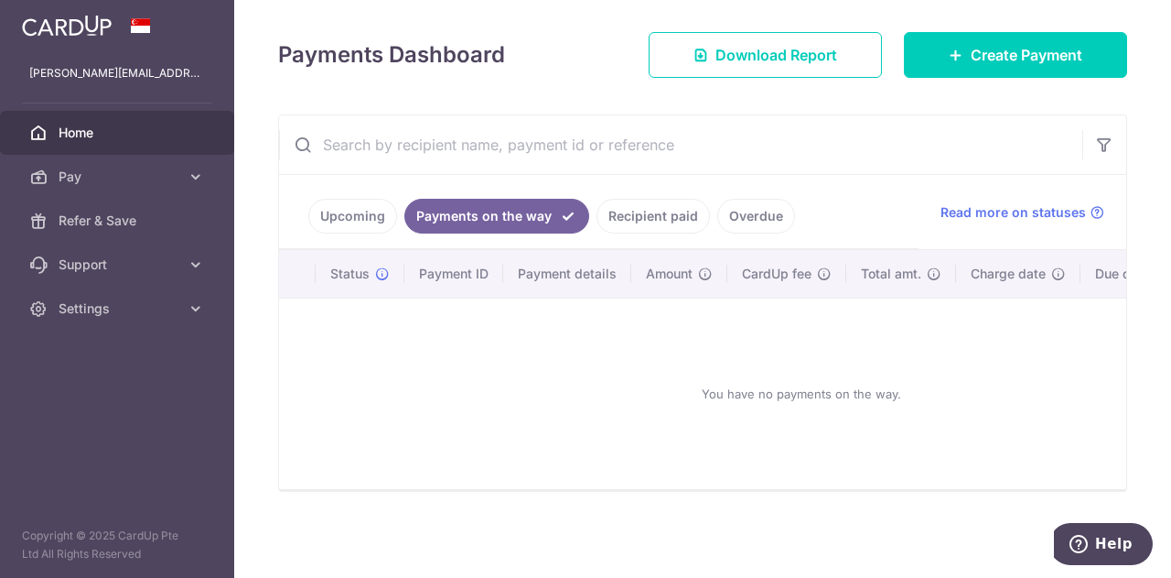
click at [644, 211] on link "Recipient paid" at bounding box center [653, 216] width 113 height 35
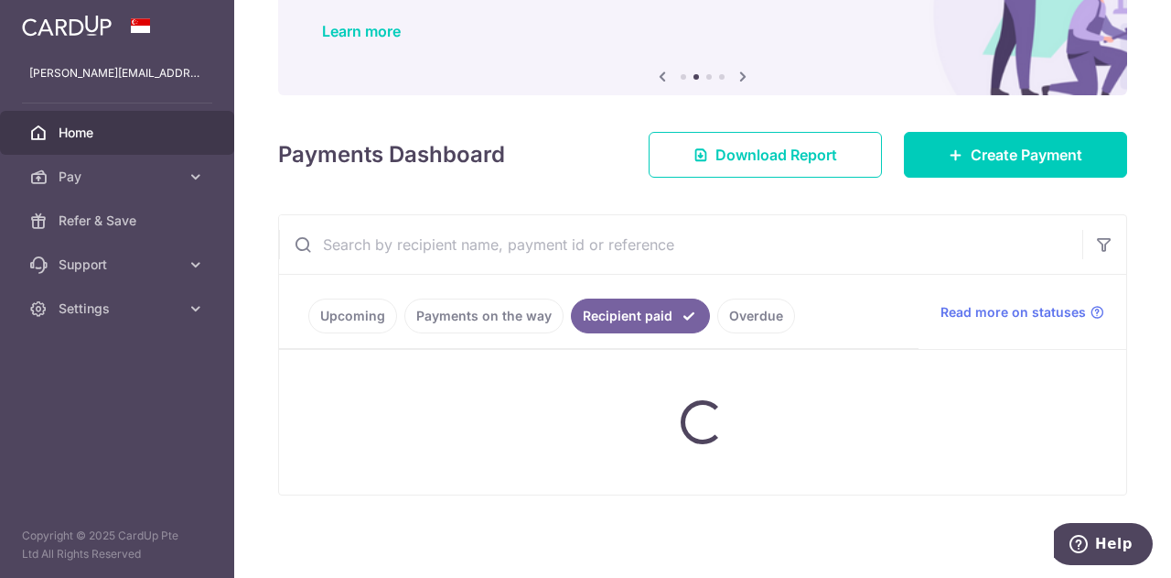
scroll to position [186, 0]
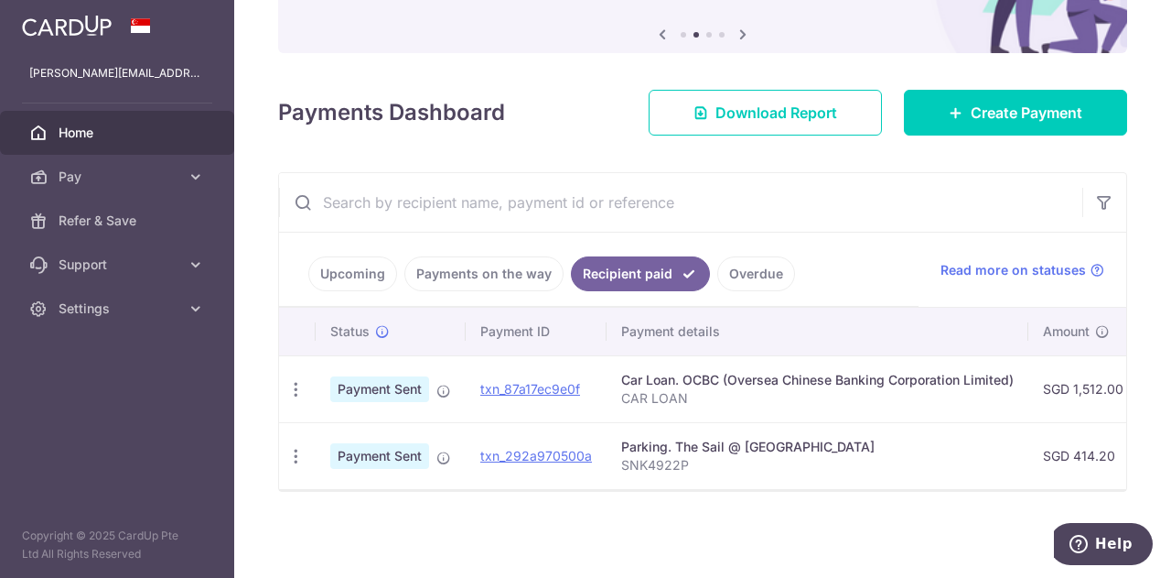
click at [342, 263] on link "Upcoming" at bounding box center [352, 273] width 89 height 35
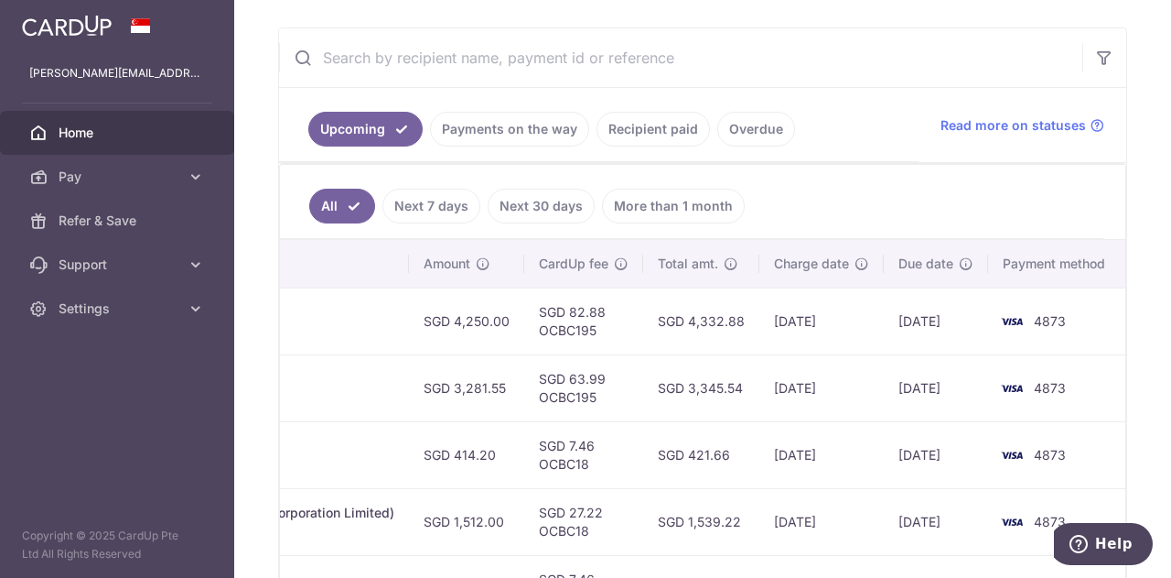
scroll to position [0, 0]
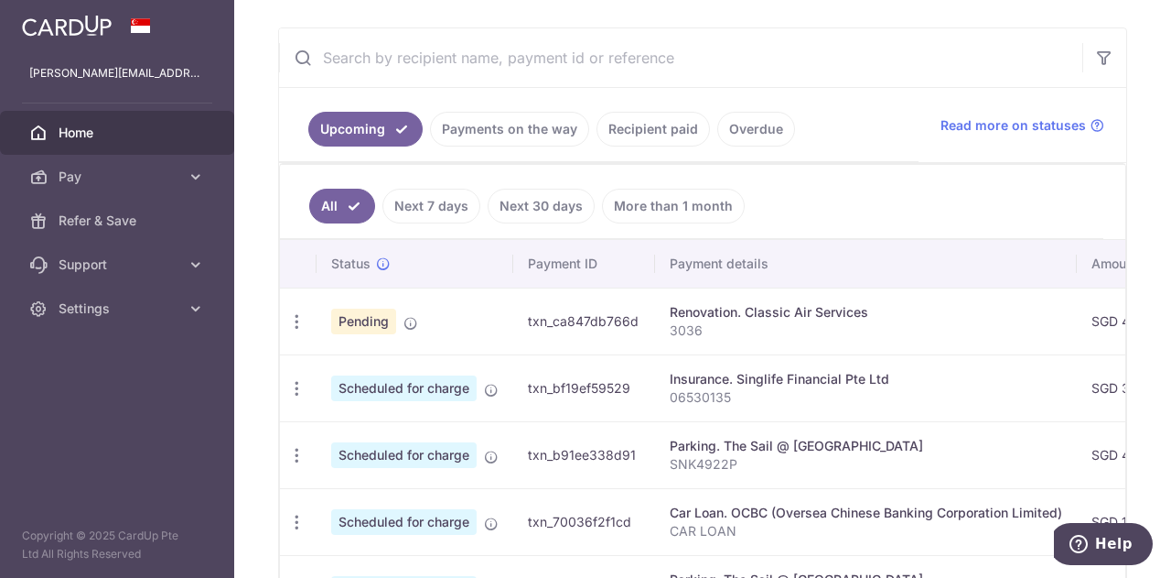
click at [353, 319] on span "Pending" at bounding box center [363, 321] width 65 height 26
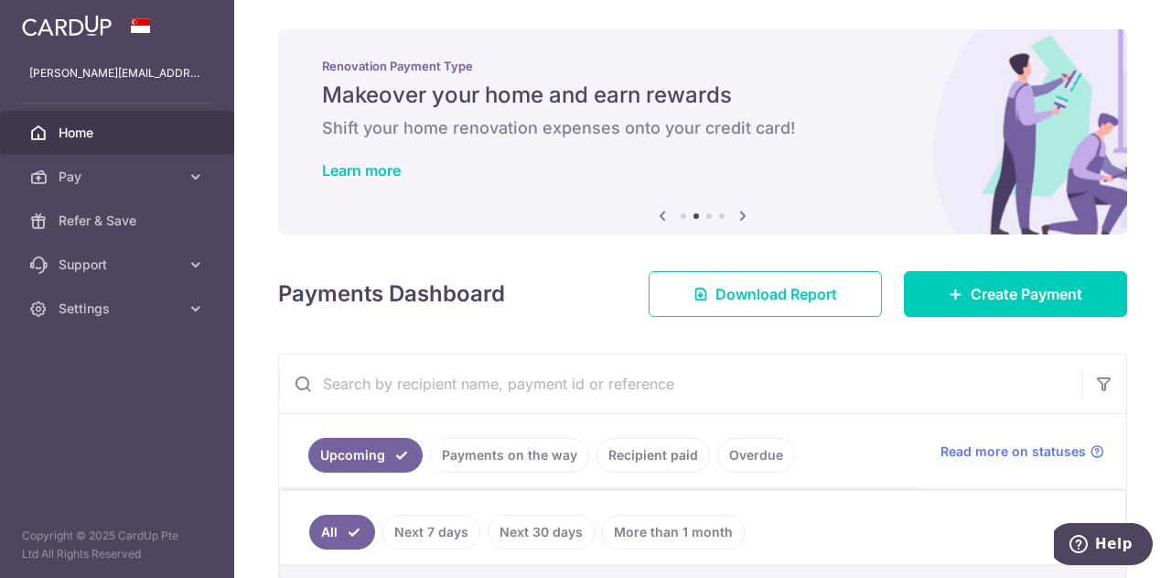
click at [365, 168] on link "Learn more" at bounding box center [361, 170] width 79 height 18
